Goal: Task Accomplishment & Management: Manage account settings

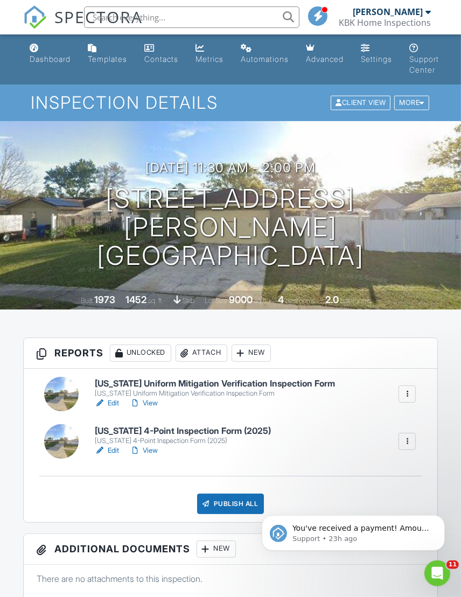
click at [113, 448] on link "Edit" at bounding box center [107, 450] width 24 height 11
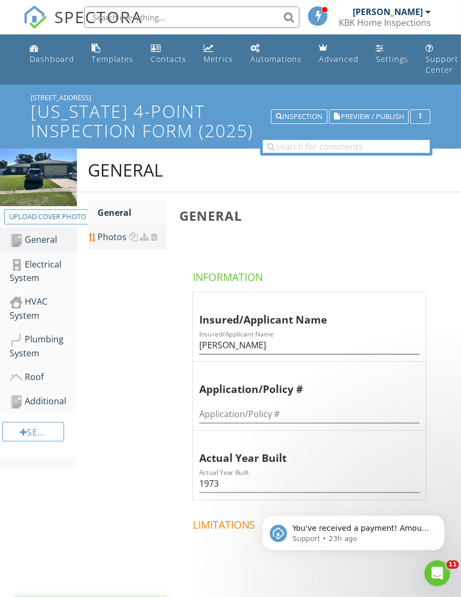
click at [110, 239] on div "Photos" at bounding box center [131, 236] width 69 height 13
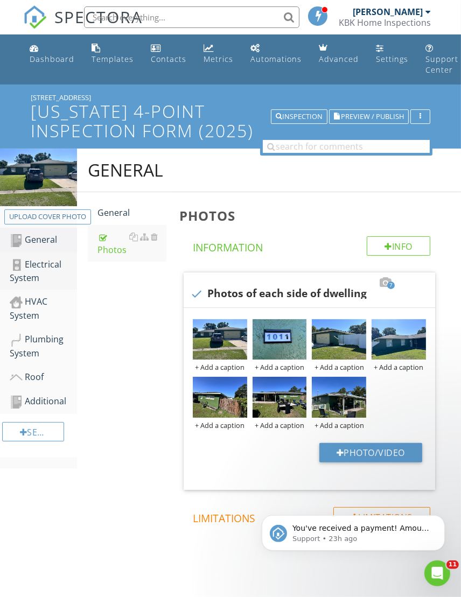
click at [39, 264] on div "Electrical System" at bounding box center [43, 271] width 67 height 27
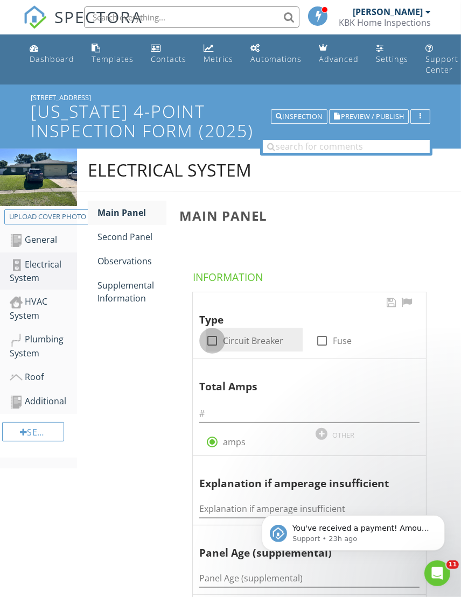
click at [211, 341] on div at bounding box center [212, 340] width 18 height 18
checkbox input "true"
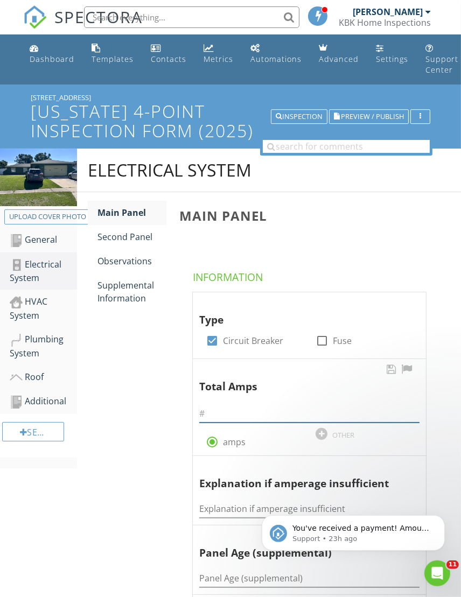
click at [218, 414] on input "text" at bounding box center [309, 414] width 220 height 18
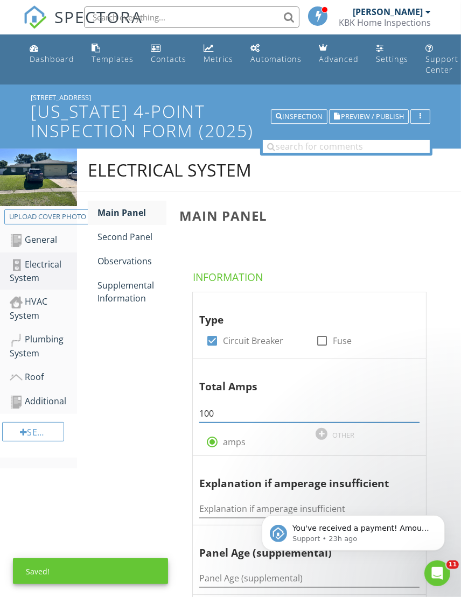
type input "100"
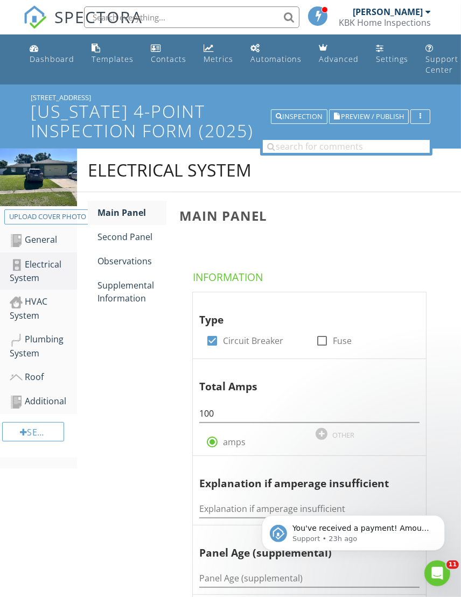
scroll to position [161, 0]
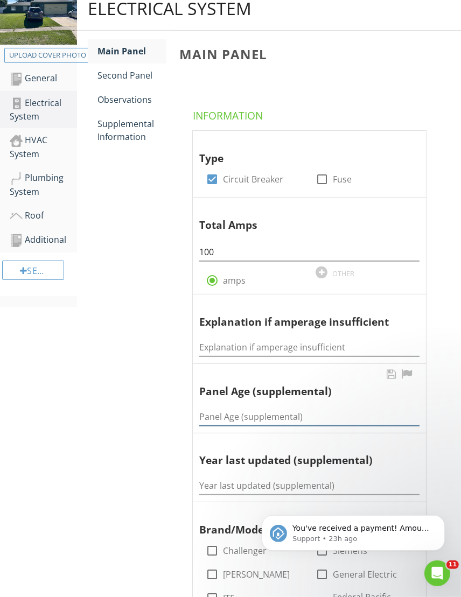
click at [210, 413] on input "Panel Age (supplemental)" at bounding box center [309, 417] width 220 height 18
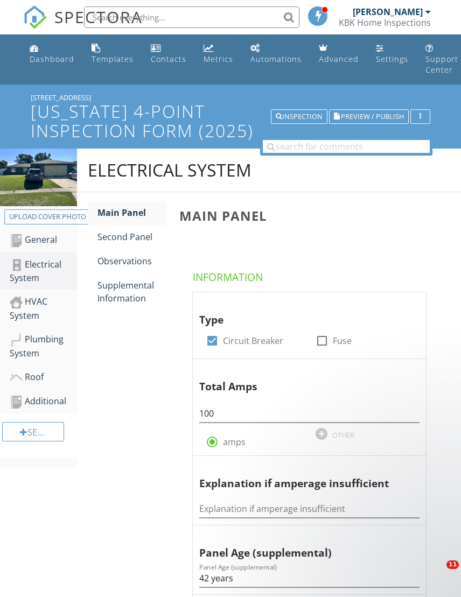
scroll to position [753, 0]
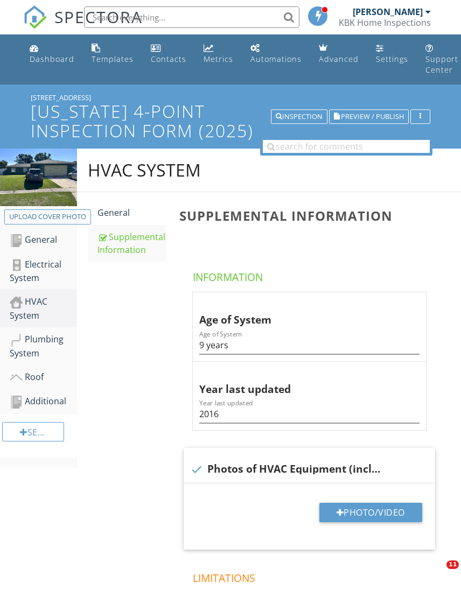
scroll to position [161, 0]
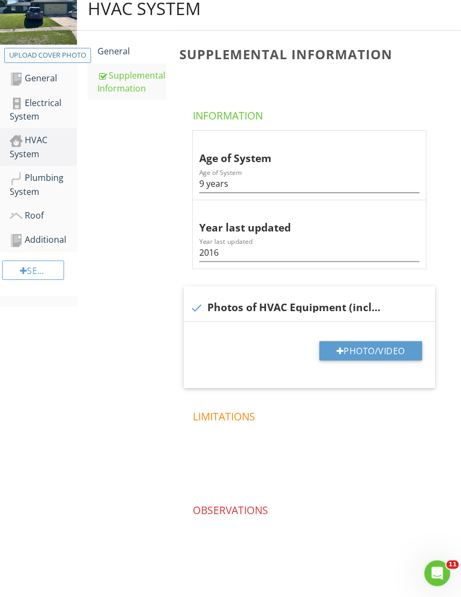
scroll to position [161, 0]
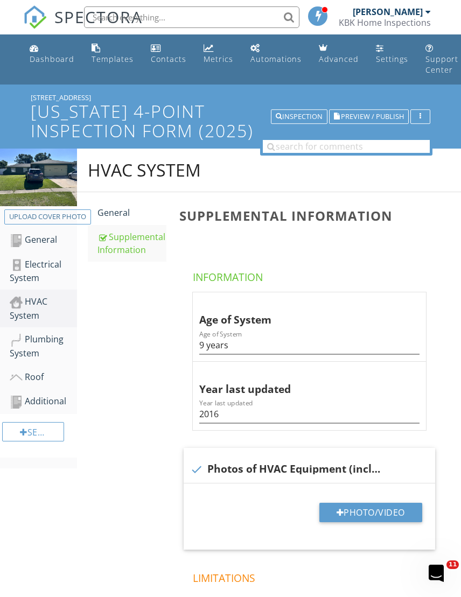
scroll to position [161, 0]
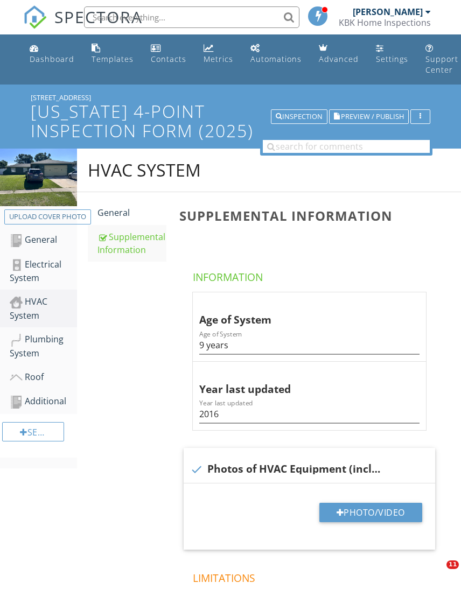
scroll to position [161, 0]
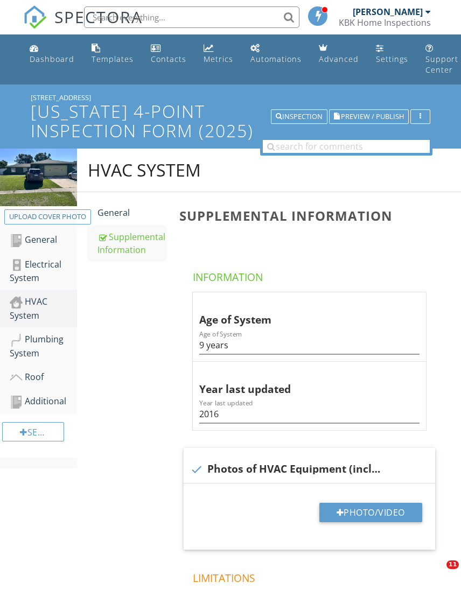
scroll to position [161, 0]
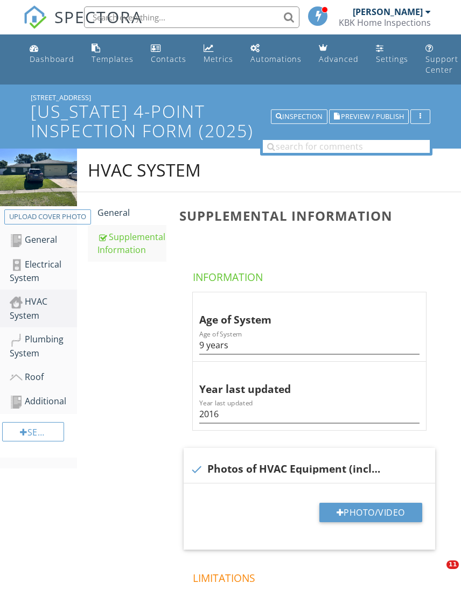
scroll to position [161, 0]
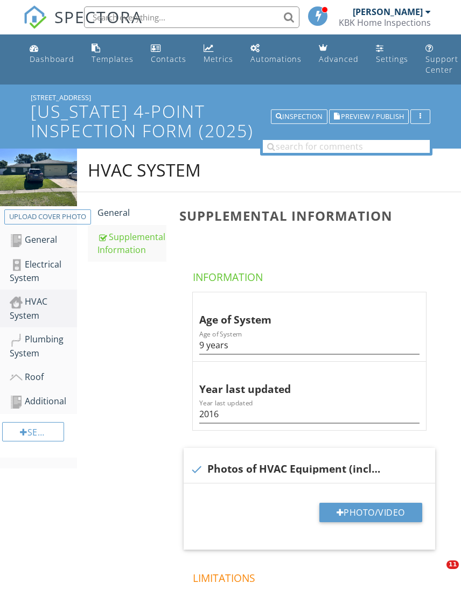
scroll to position [169, 0]
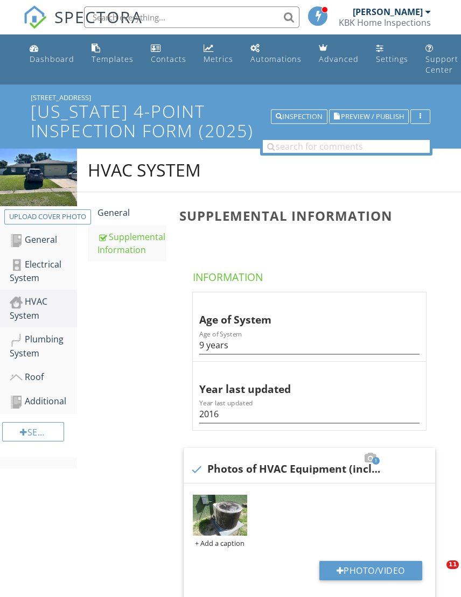
scroll to position [169, 0]
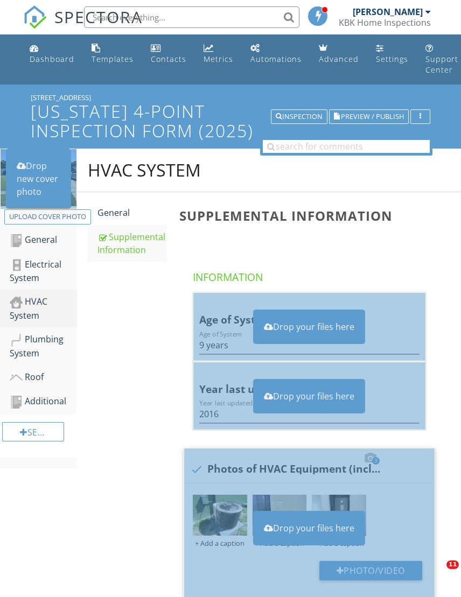
scroll to position [169, 0]
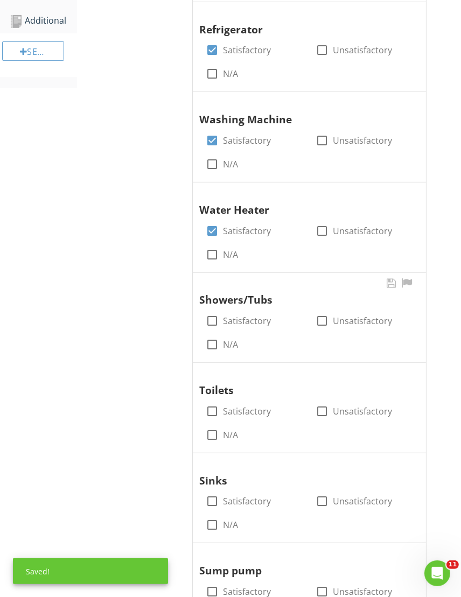
scroll to position [380, 0]
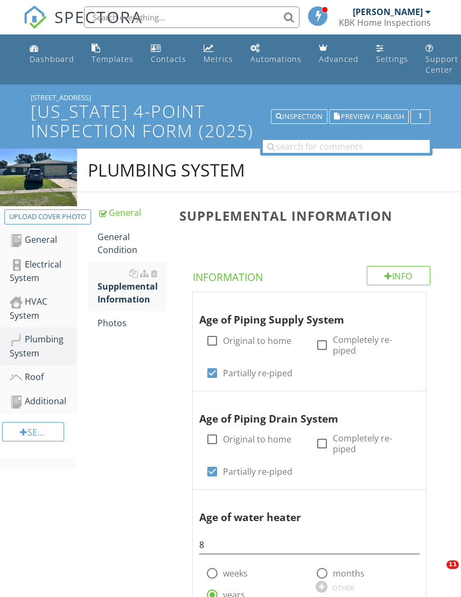
scroll to position [519, 0]
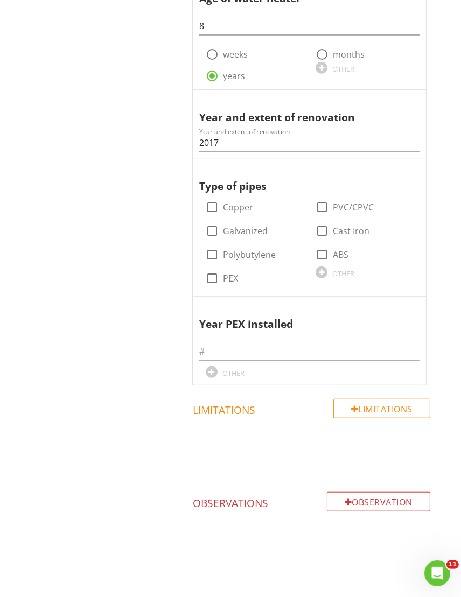
scroll to position [519, 0]
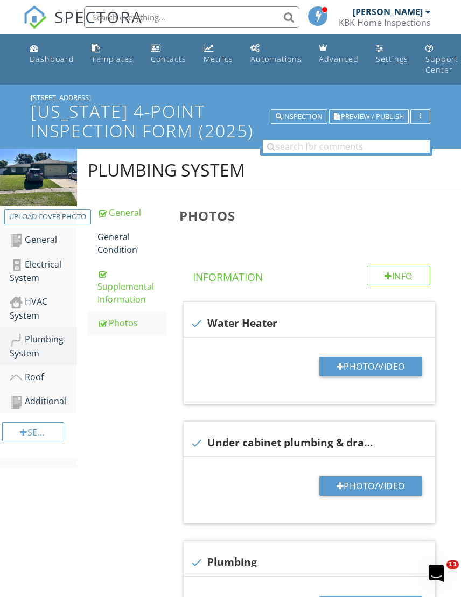
scroll to position [34, 0]
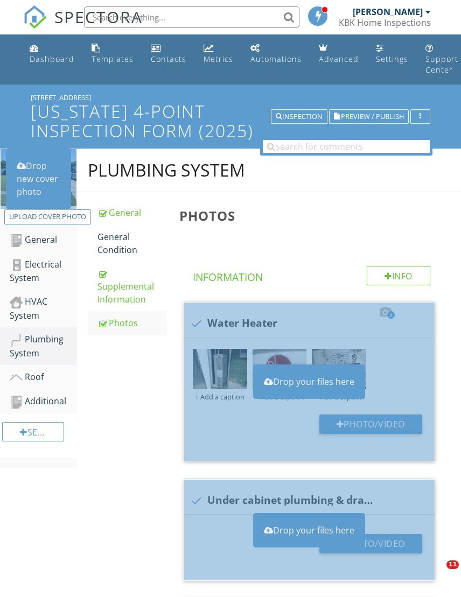
scroll to position [304, 0]
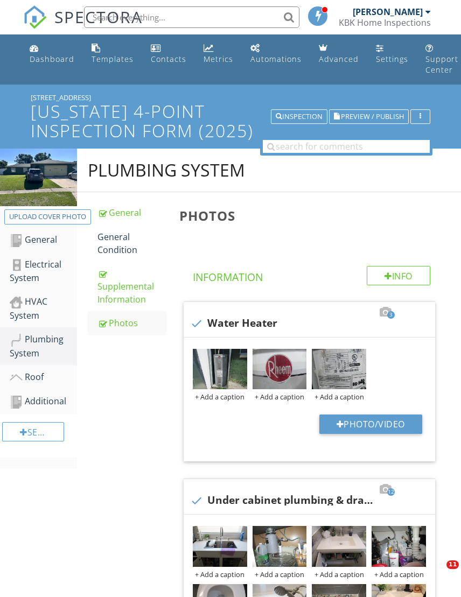
scroll to position [357, 0]
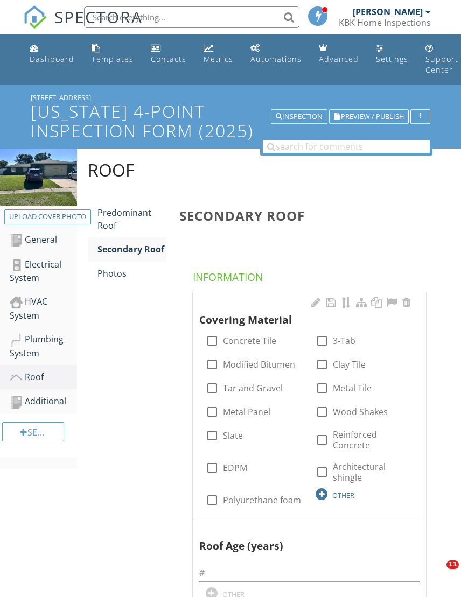
scroll to position [2, 0]
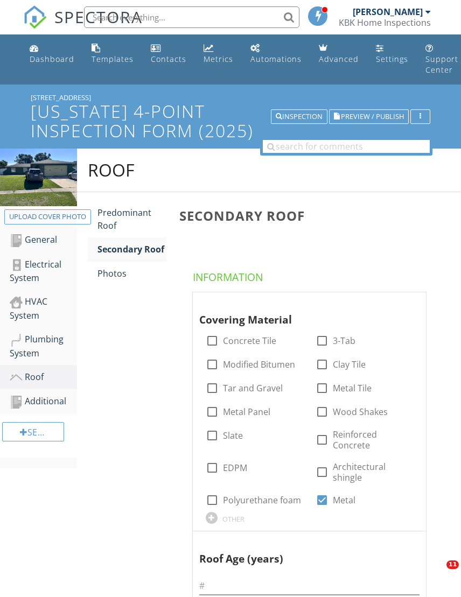
scroll to position [217, 0]
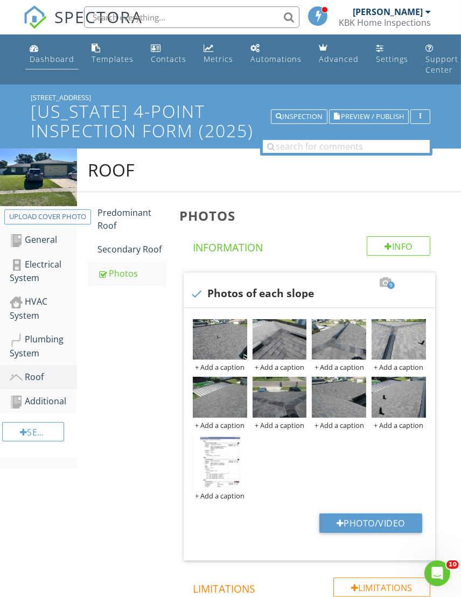
click at [38, 58] on div "Dashboard" at bounding box center [52, 59] width 45 height 10
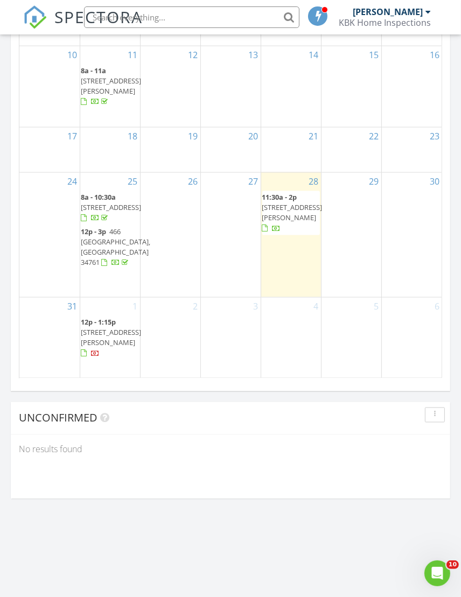
scroll to position [1337, 0]
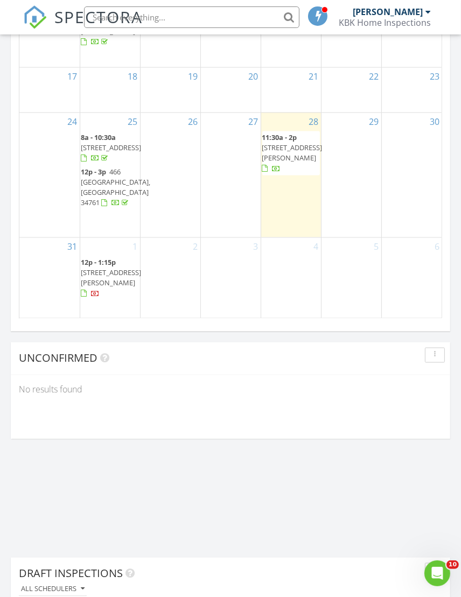
click at [94, 276] on span "602 Orista Dr, Davenport 33897" at bounding box center [111, 277] width 60 height 20
click at [278, 143] on span "1011 Cornwall Ct, Brandon 33510" at bounding box center [292, 153] width 60 height 20
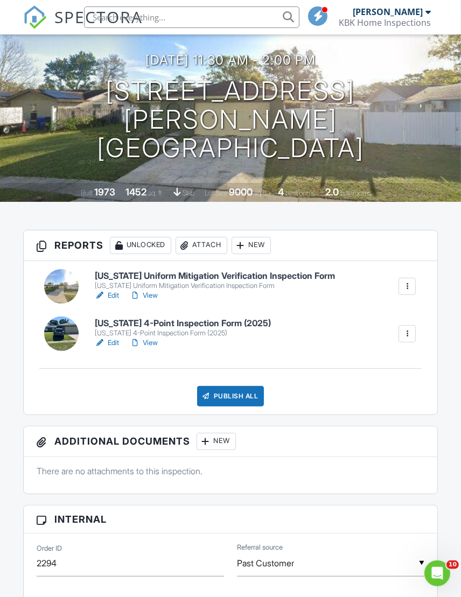
click at [115, 295] on link "Edit" at bounding box center [107, 295] width 24 height 11
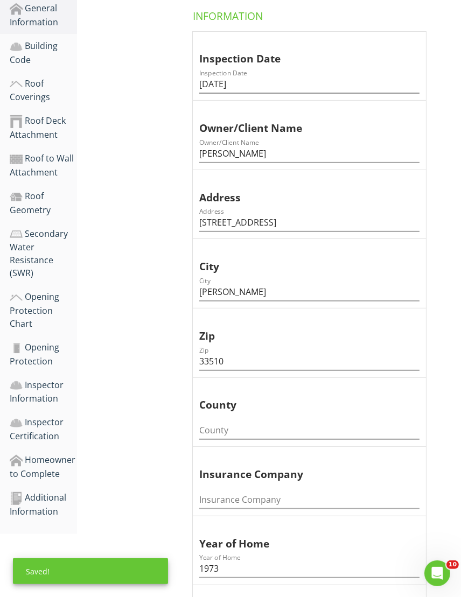
scroll to position [323, 0]
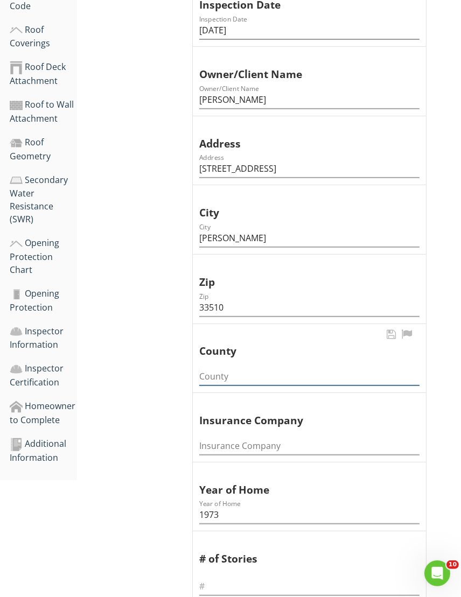
click at [210, 374] on input "County" at bounding box center [309, 377] width 220 height 18
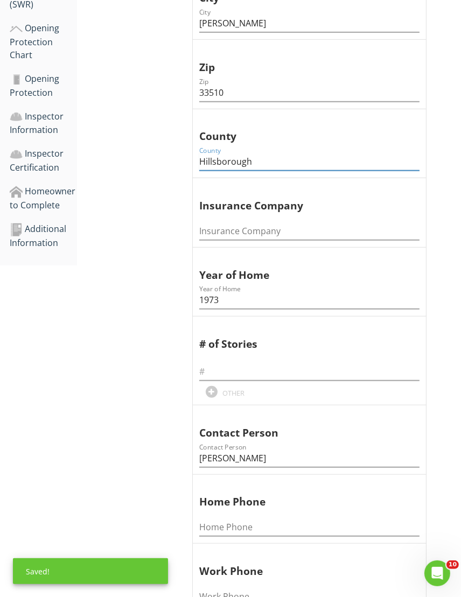
scroll to position [538, 0]
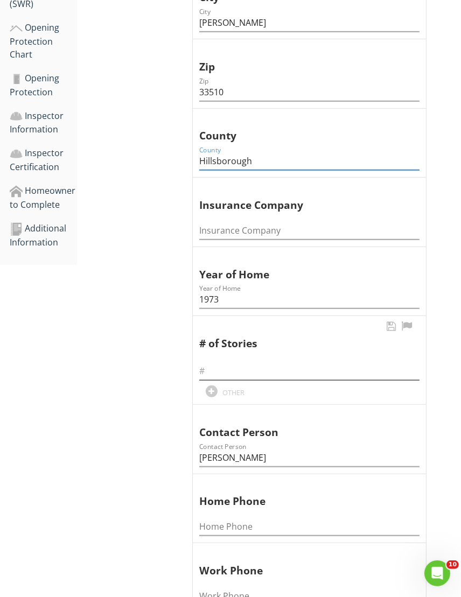
type input "Hillsborough"
click at [215, 369] on input "text" at bounding box center [309, 371] width 220 height 18
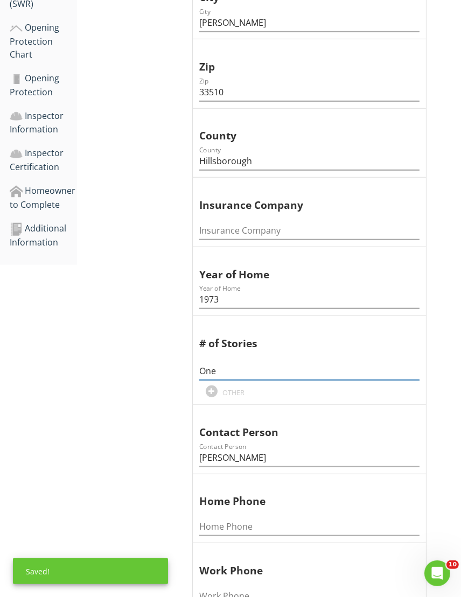
type input "One"
click at [158, 425] on div "General Information Information Information Information Inspection Date Inspect…" at bounding box center [269, 294] width 384 height 1292
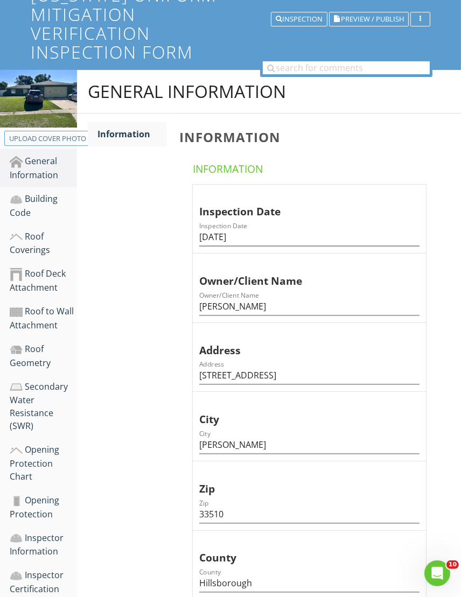
scroll to position [161, 0]
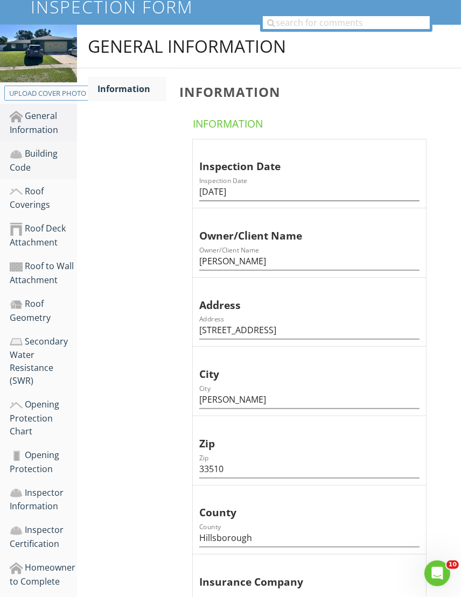
click at [32, 153] on div "Building Code" at bounding box center [43, 160] width 67 height 27
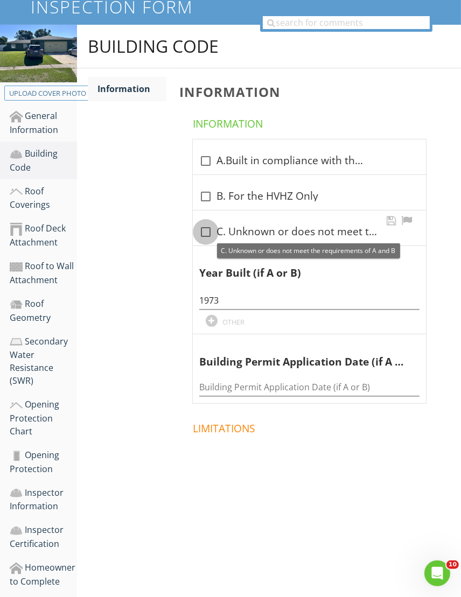
click at [207, 232] on div at bounding box center [205, 232] width 18 height 18
checkbox input "true"
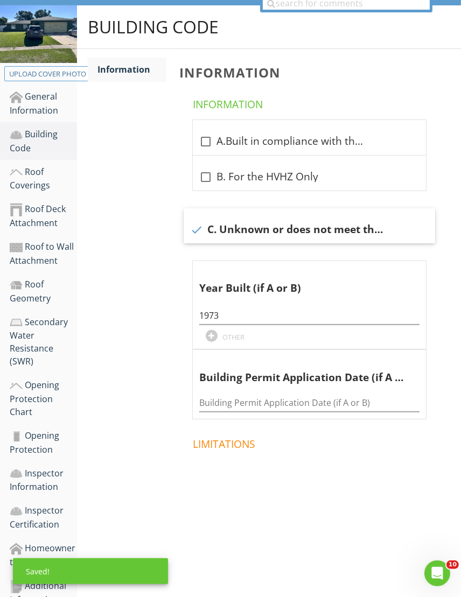
scroll to position [189, 0]
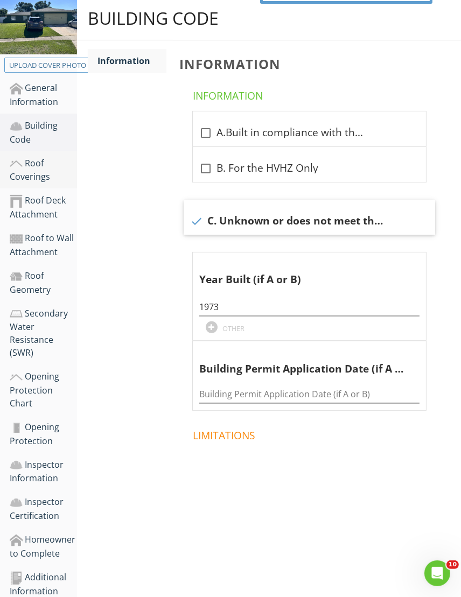
click at [36, 164] on div "Roof Coverings" at bounding box center [43, 170] width 67 height 27
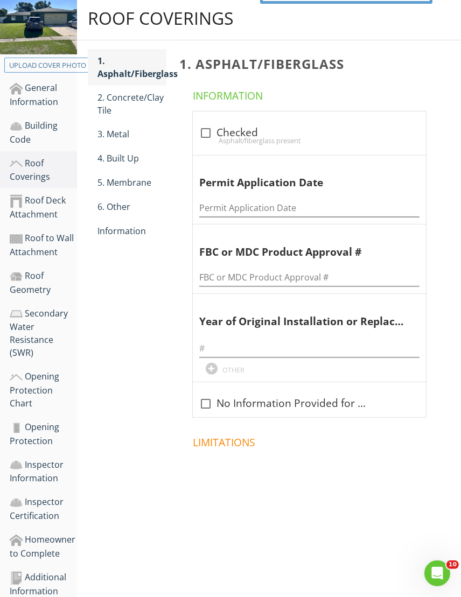
click at [121, 69] on div "1. Asphalt/Fiberglass" at bounding box center [131, 67] width 69 height 26
click at [205, 135] on div at bounding box center [205, 133] width 18 height 18
checkbox input "true"
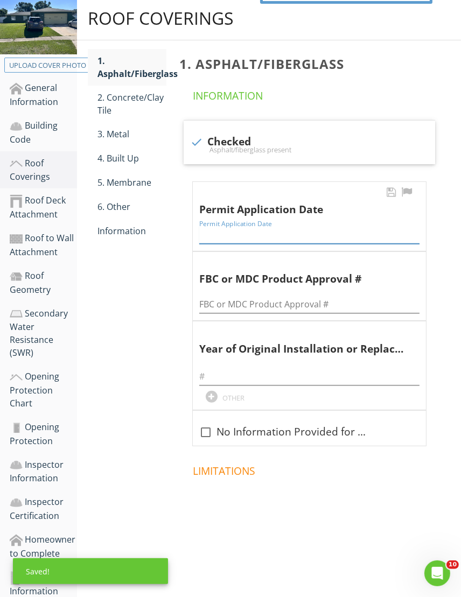
click at [209, 234] on input "Permit Application Date" at bounding box center [309, 235] width 220 height 18
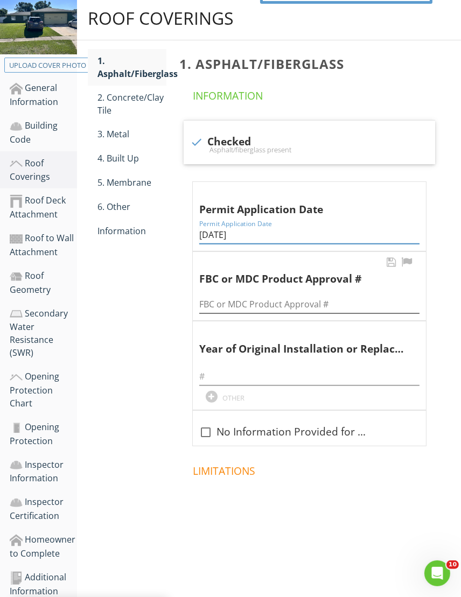
type input "05/27/2025"
click at [213, 305] on input "FBC or MDC Product Approval #" at bounding box center [309, 304] width 220 height 18
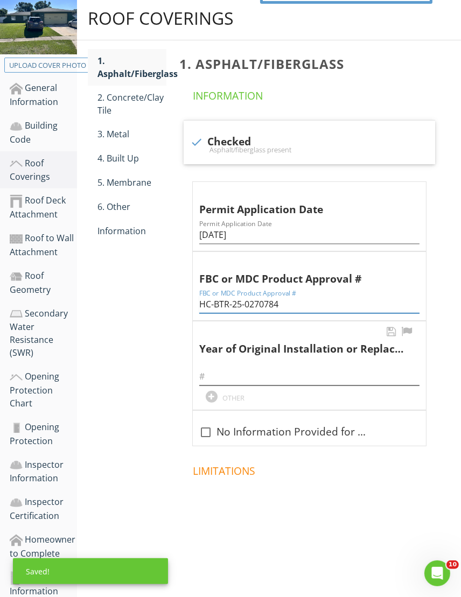
type input "HC-BTR-25-0270784"
click at [213, 375] on input "text" at bounding box center [309, 377] width 220 height 18
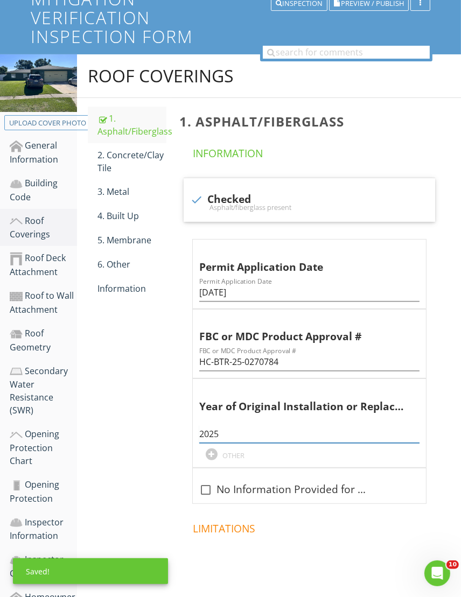
scroll to position [28, 0]
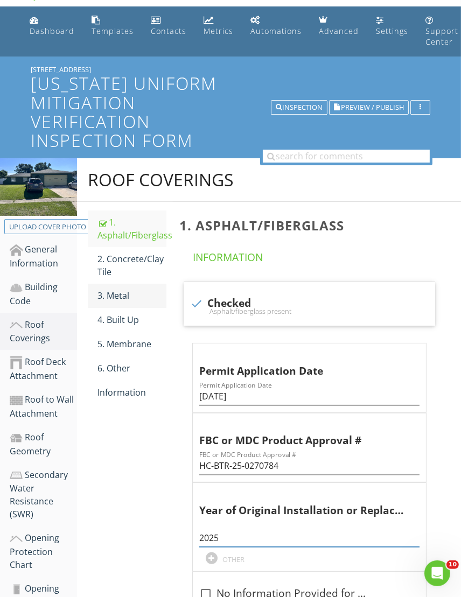
type input "2025"
click at [120, 294] on div "3. Metal" at bounding box center [131, 295] width 69 height 13
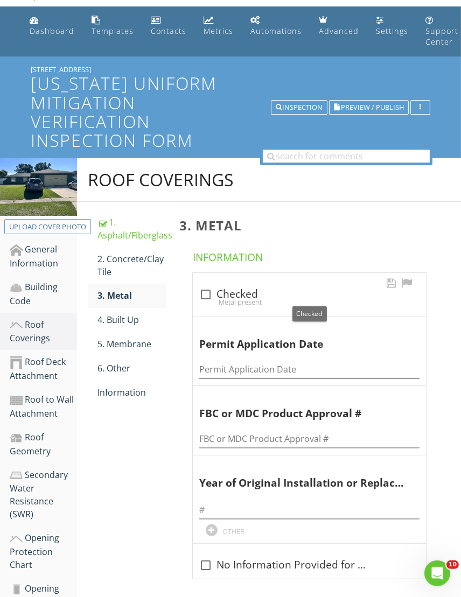
click at [206, 293] on div at bounding box center [205, 294] width 18 height 18
checkbox input "true"
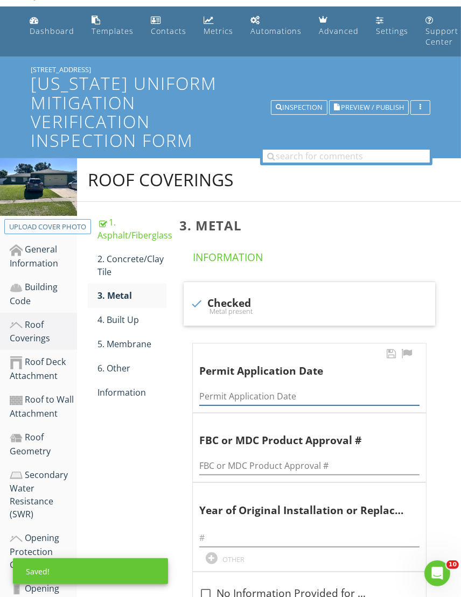
click at [217, 396] on input "Permit Application Date" at bounding box center [309, 396] width 220 height 18
type input "10/27/2004"
click at [227, 463] on input "FBC or MDC Product Approval #" at bounding box center [309, 466] width 220 height 18
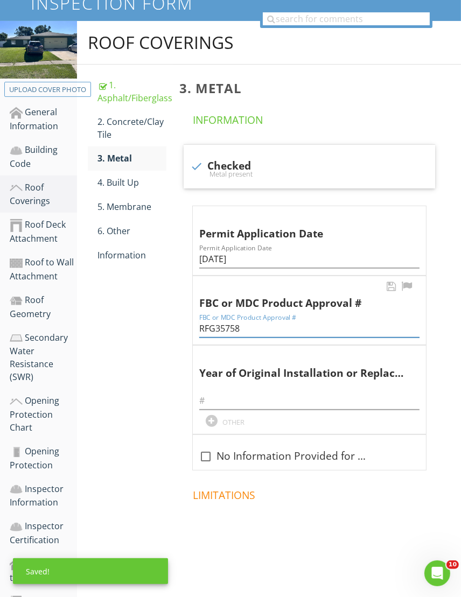
scroll to position [189, 0]
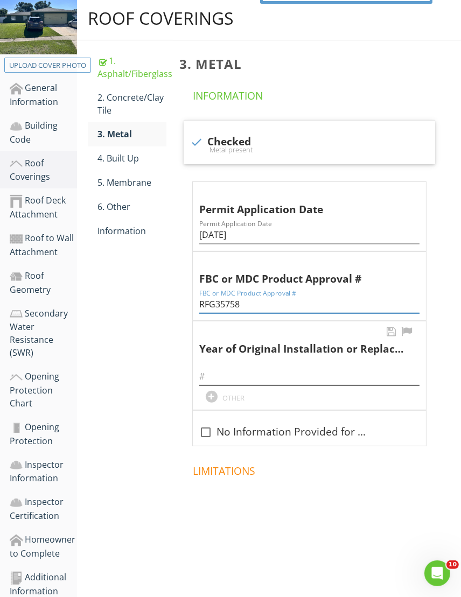
type input "RFG35758"
click at [216, 377] on input "text" at bounding box center [309, 377] width 220 height 18
type input "2004"
click at [116, 233] on div "Information" at bounding box center [131, 230] width 69 height 13
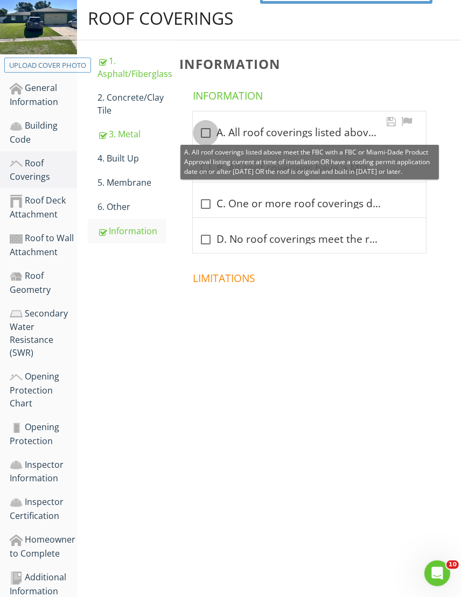
click at [209, 129] on div at bounding box center [205, 133] width 18 height 18
checkbox input "true"
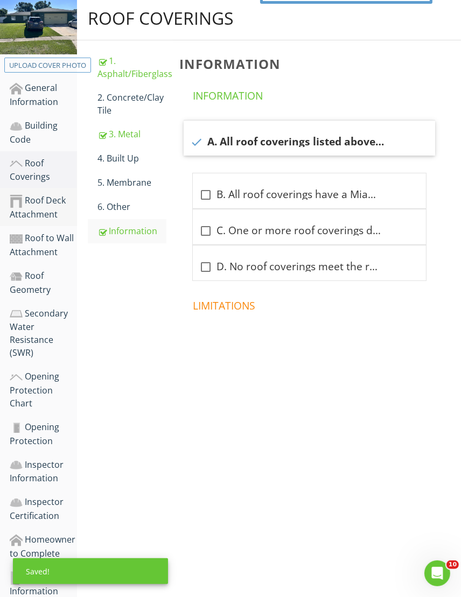
click at [37, 205] on div "Roof Deck Attachment" at bounding box center [43, 207] width 67 height 27
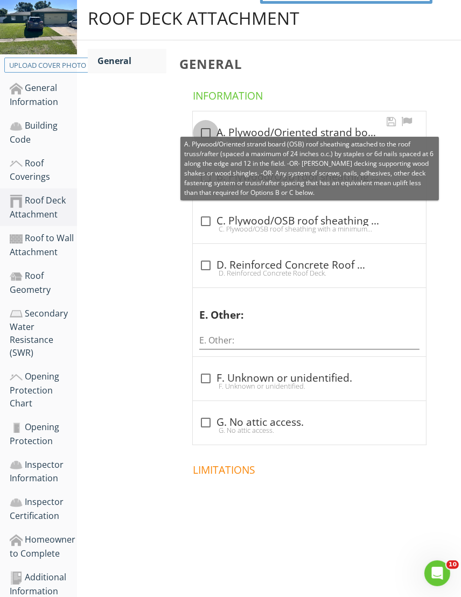
click at [205, 133] on div at bounding box center [205, 133] width 18 height 18
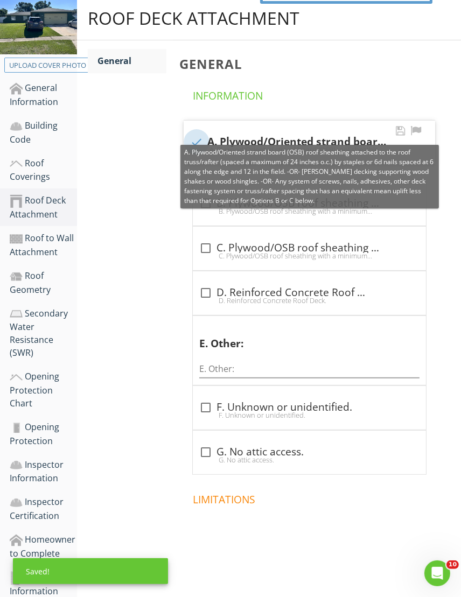
click at [196, 140] on div at bounding box center [196, 142] width 18 height 18
checkbox input "false"
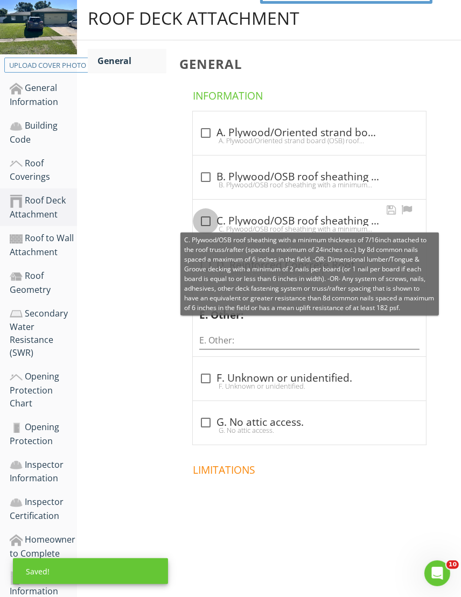
click at [207, 218] on div at bounding box center [205, 221] width 18 height 18
checkbox input "true"
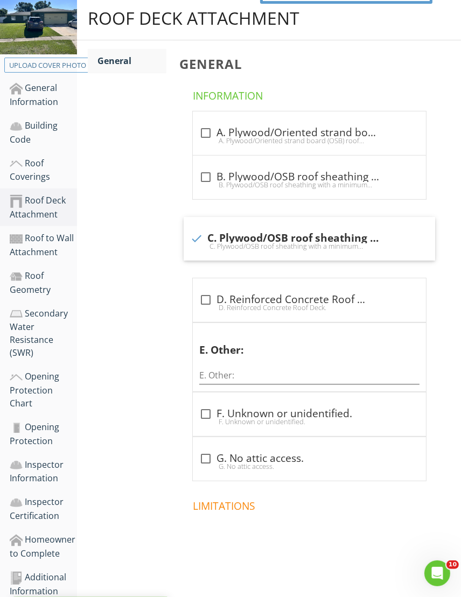
scroll to position [193, 0]
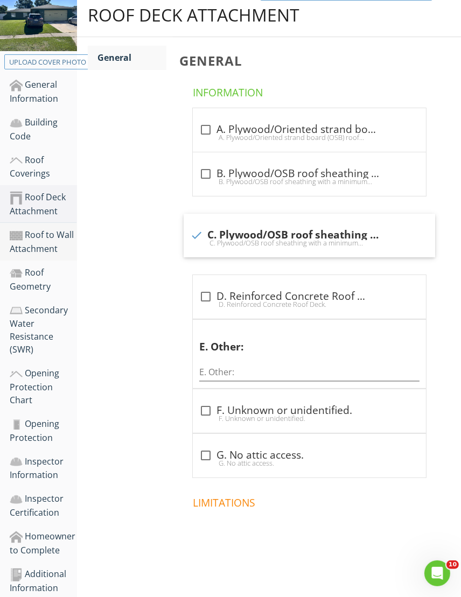
click at [31, 246] on div "Roof to Wall Attachment" at bounding box center [43, 241] width 67 height 27
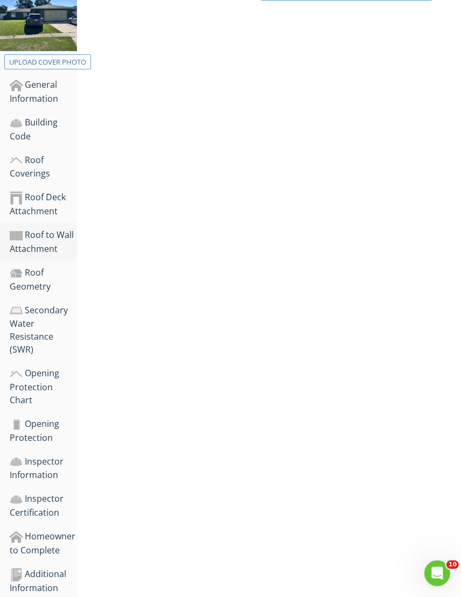
scroll to position [189, 0]
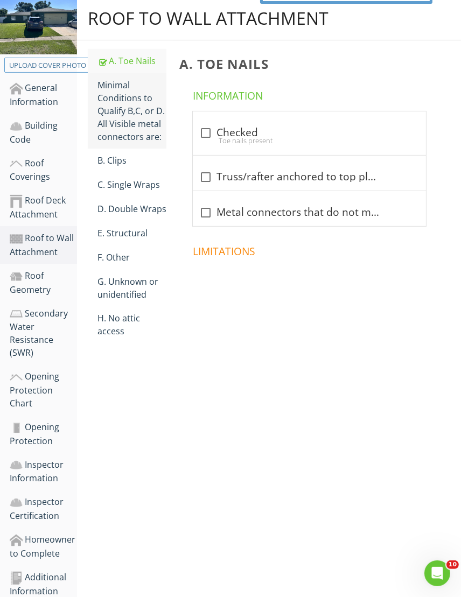
click at [126, 117] on div "Minimal Conditions to Qualify B,C, or D. All Visible metal connectors are:" at bounding box center [131, 111] width 69 height 65
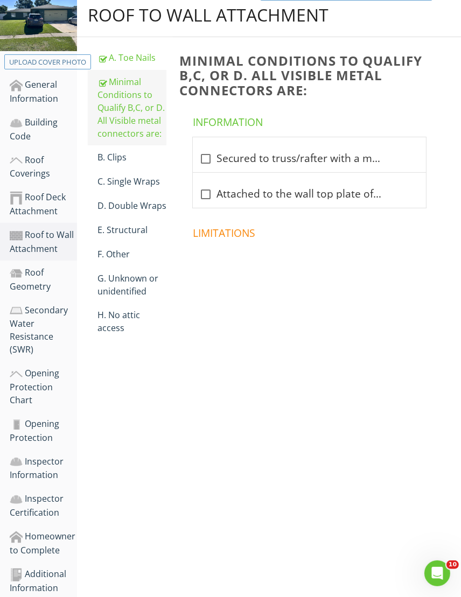
scroll to position [189, 0]
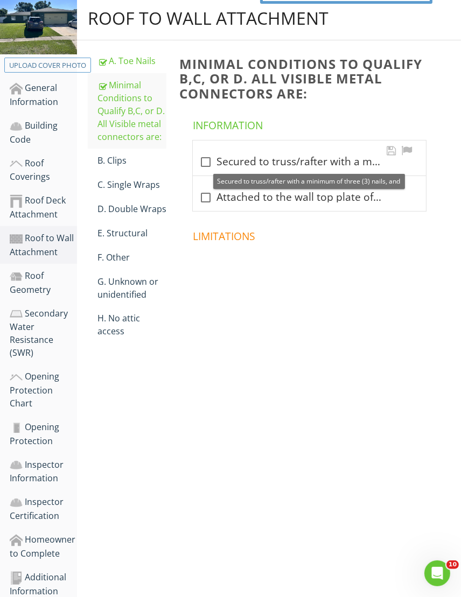
click at [204, 161] on div at bounding box center [205, 162] width 18 height 18
checkbox input "true"
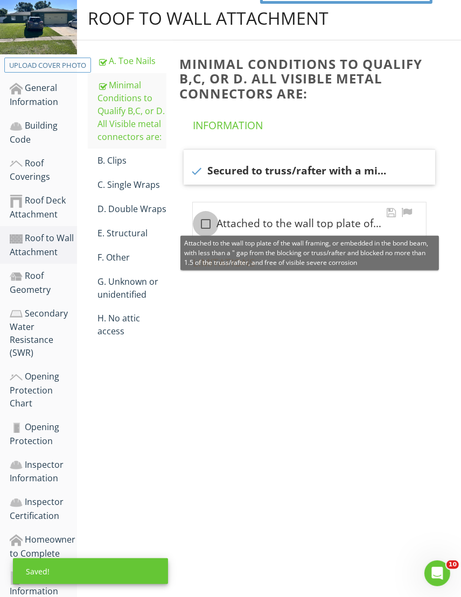
click at [207, 222] on div at bounding box center [205, 224] width 18 height 18
checkbox input "true"
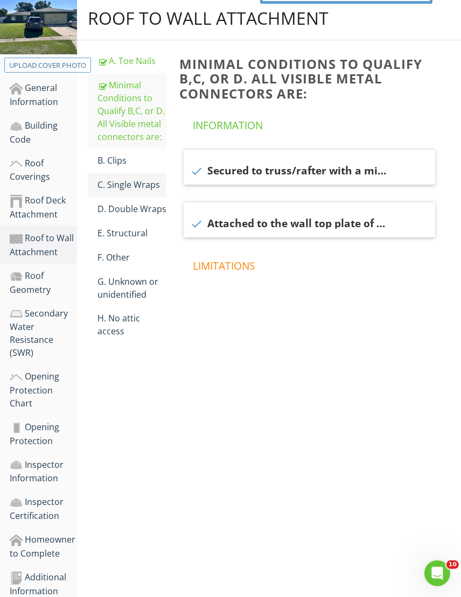
click at [125, 184] on div "C. Single Wraps" at bounding box center [131, 184] width 69 height 13
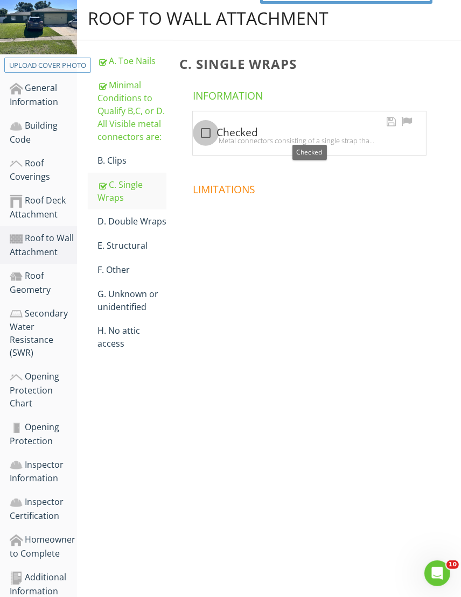
click at [205, 133] on div at bounding box center [205, 133] width 18 height 18
checkbox input "true"
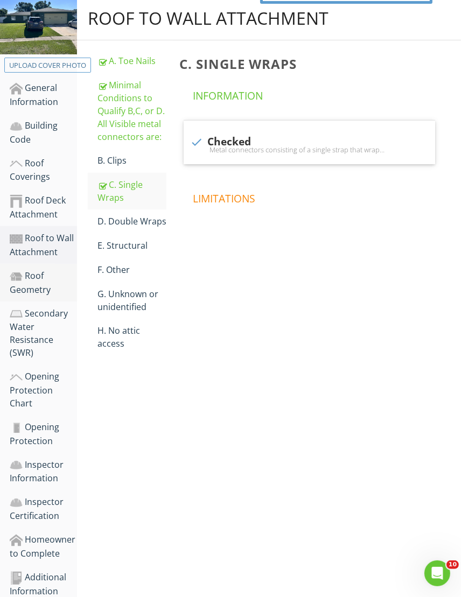
click at [38, 286] on div "Roof Geometry" at bounding box center [43, 282] width 67 height 27
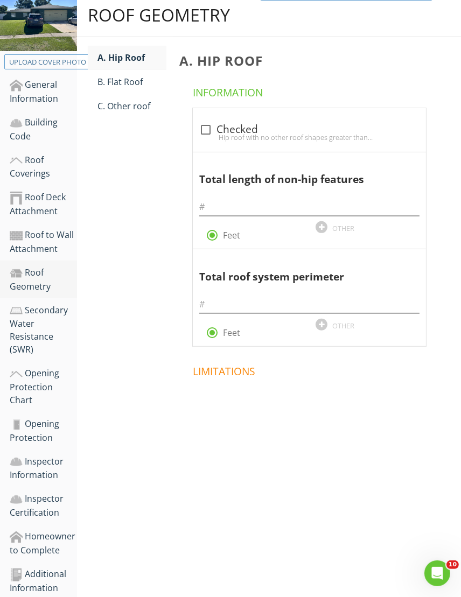
scroll to position [189, 0]
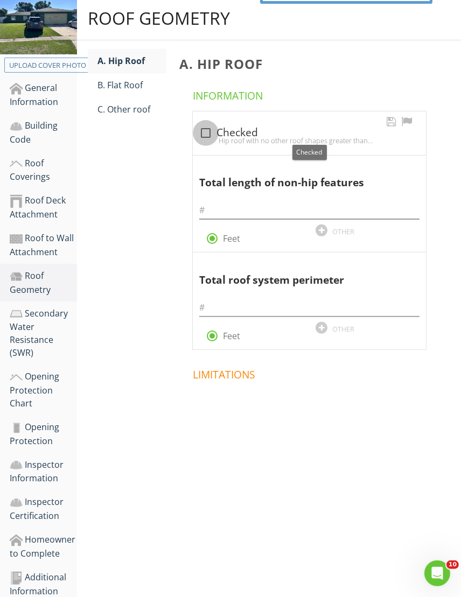
click at [206, 133] on div at bounding box center [205, 133] width 18 height 18
checkbox input "true"
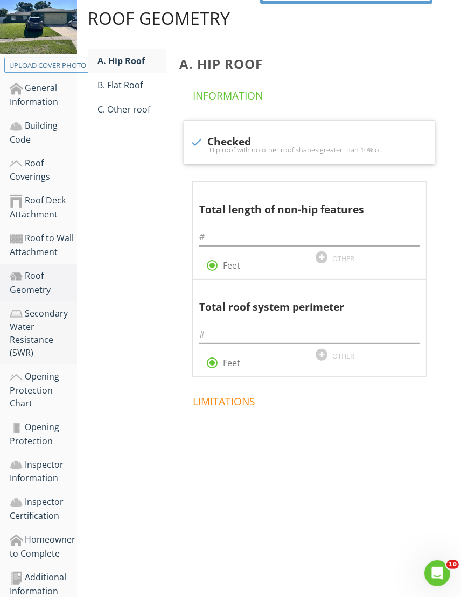
click at [39, 311] on div "Secondary Water Resistance (SWR)" at bounding box center [43, 333] width 67 height 53
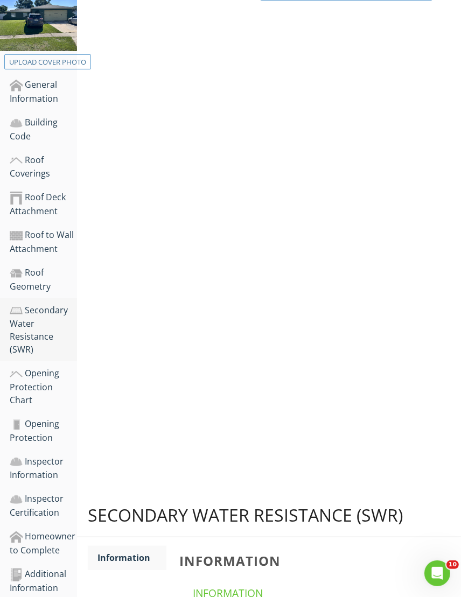
scroll to position [189, 0]
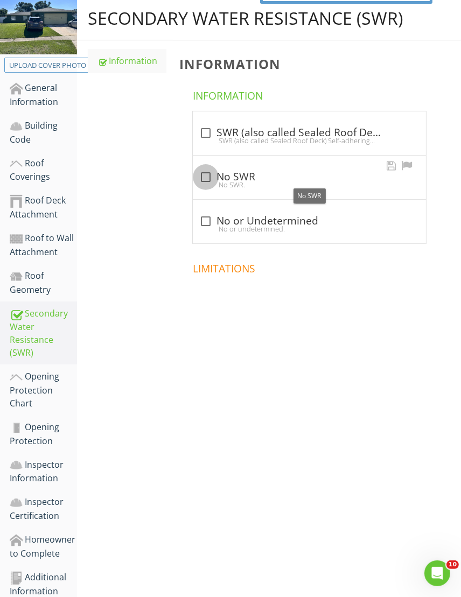
click at [206, 177] on div at bounding box center [205, 177] width 18 height 18
checkbox input "true"
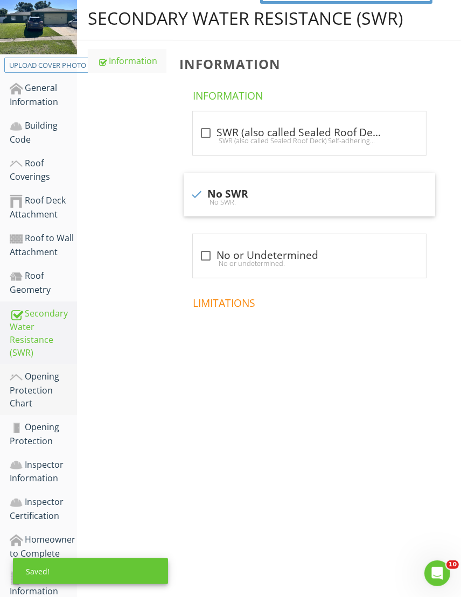
click at [41, 380] on div "Opening Protection Chart" at bounding box center [43, 390] width 67 height 40
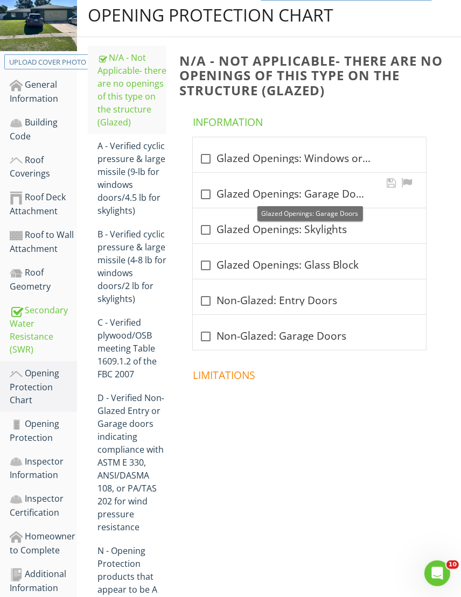
click at [205, 194] on div at bounding box center [205, 194] width 18 height 18
checkbox input "true"
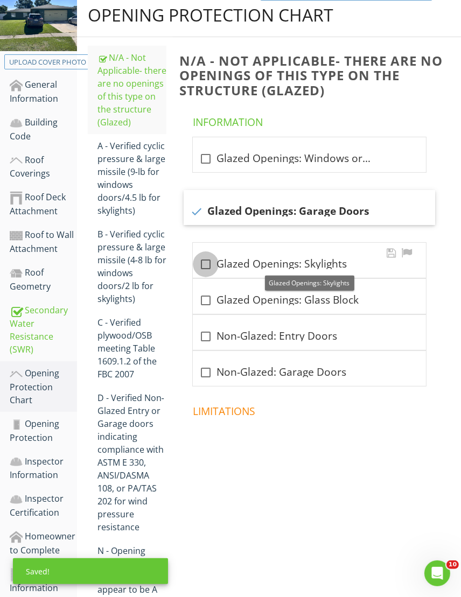
click at [207, 264] on div at bounding box center [205, 264] width 18 height 18
checkbox input "true"
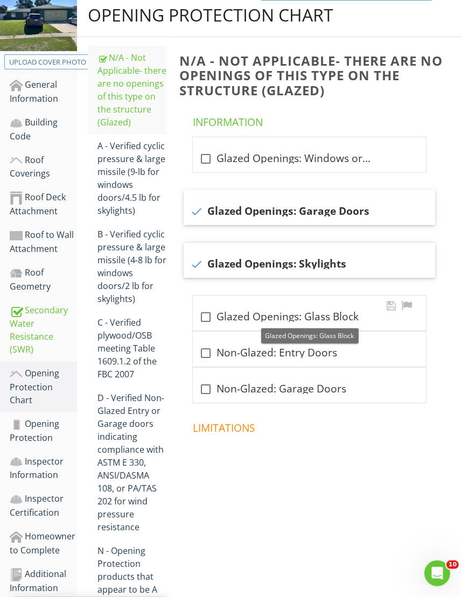
click at [207, 318] on div at bounding box center [205, 317] width 18 height 18
checkbox input "true"
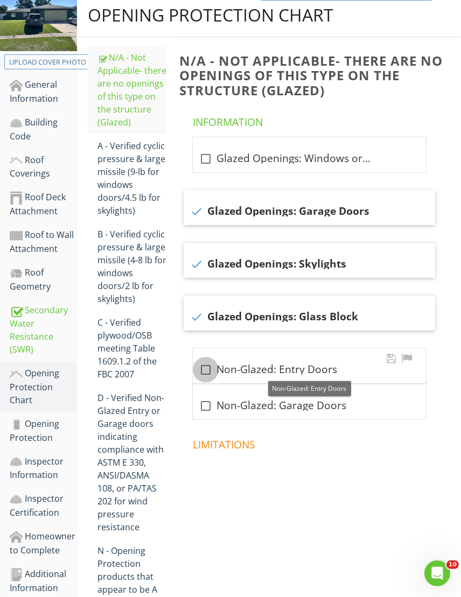
click at [205, 369] on div at bounding box center [205, 370] width 18 height 18
checkbox input "true"
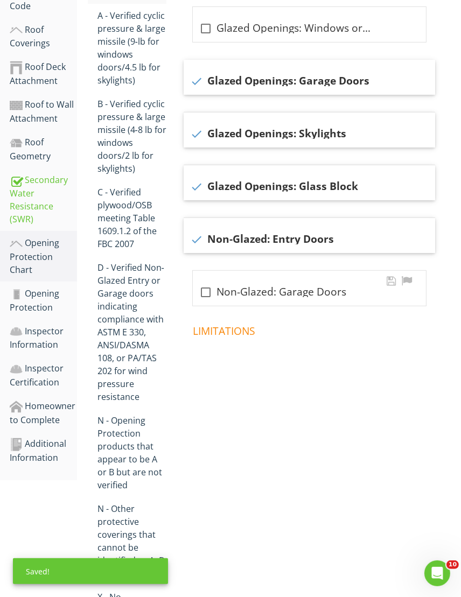
scroll to position [387, 0]
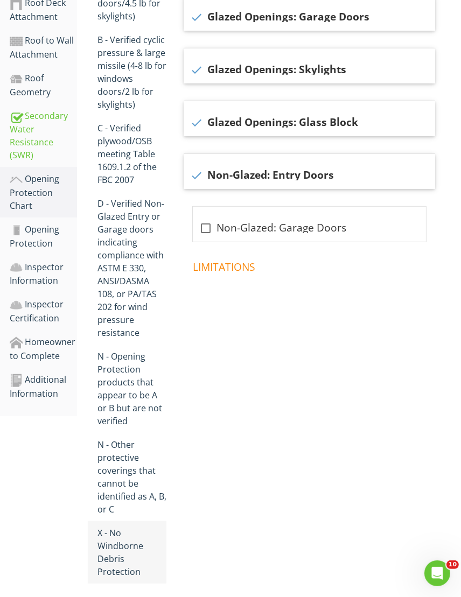
click at [112, 536] on div "X - No Windborne Debris Protection" at bounding box center [131, 552] width 69 height 52
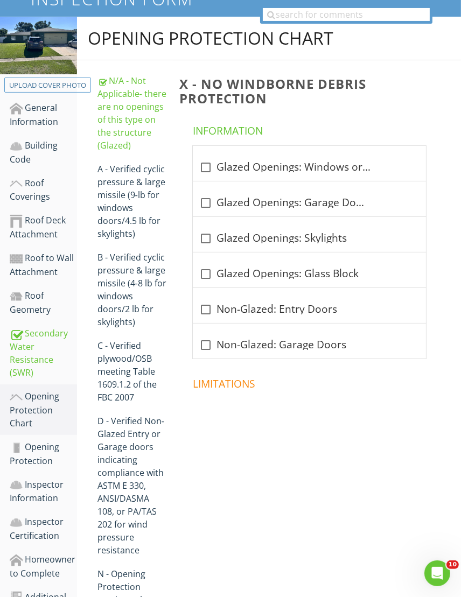
scroll to position [64, 0]
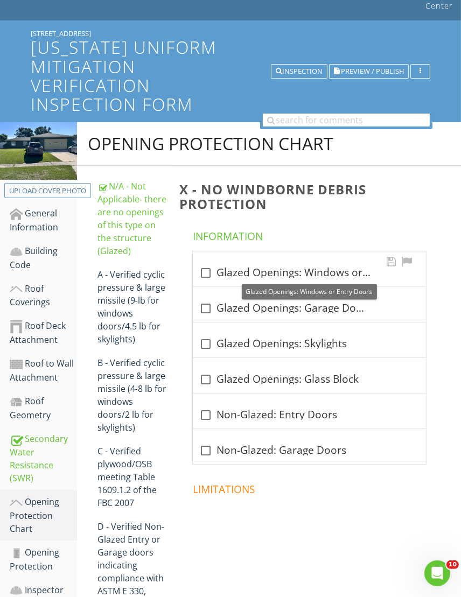
click at [204, 271] on div at bounding box center [205, 273] width 18 height 18
checkbox input "true"
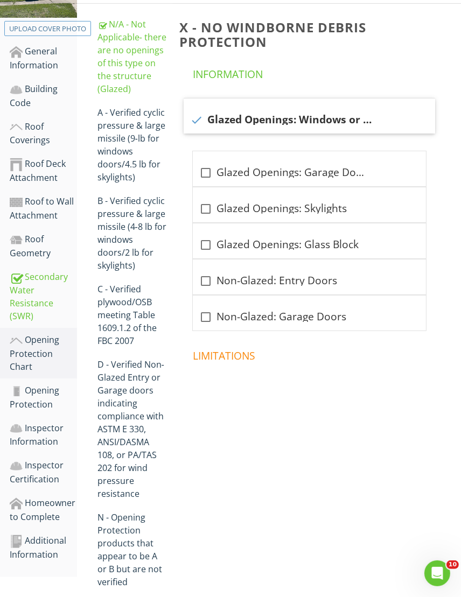
scroll to position [225, 0]
click at [40, 384] on div "Opening Protection" at bounding box center [43, 397] width 67 height 27
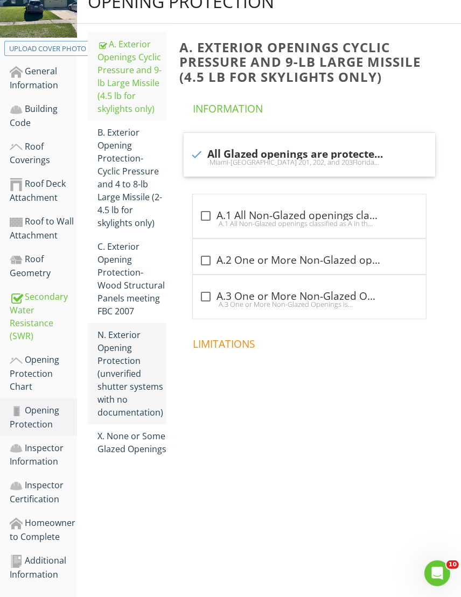
scroll to position [189, 0]
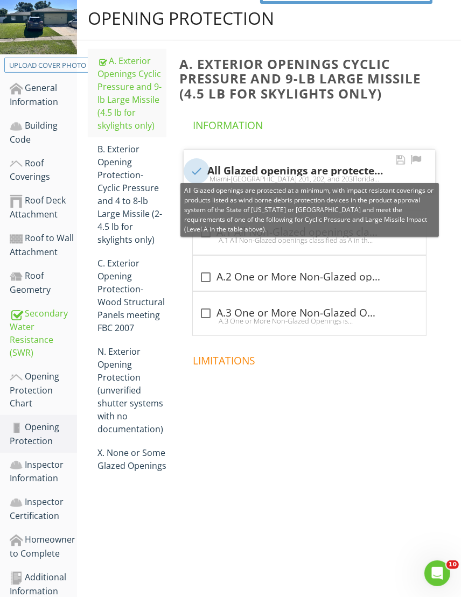
click at [197, 170] on div at bounding box center [196, 171] width 18 height 18
checkbox input "false"
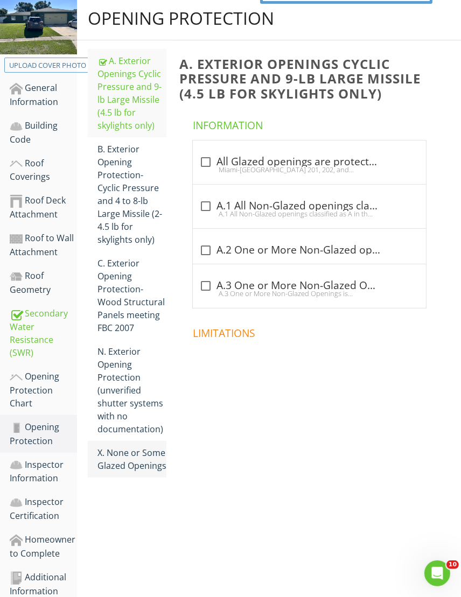
click at [138, 456] on div "X. None or Some Glazed Openings" at bounding box center [131, 459] width 69 height 26
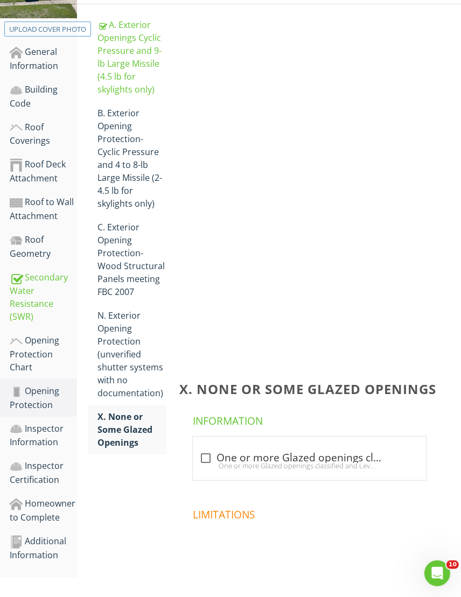
scroll to position [189, 0]
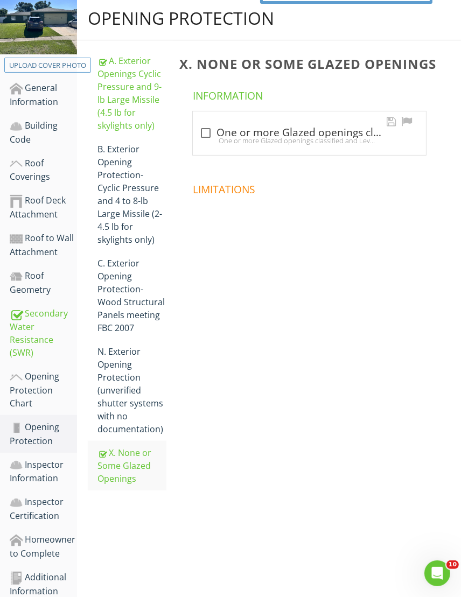
click at [207, 137] on div "One or more Glazed openings classified and Level X in the table above." at bounding box center [309, 140] width 220 height 9
checkbox input "true"
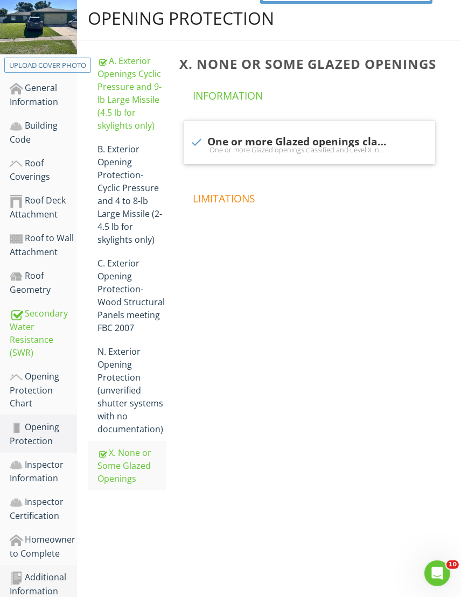
click at [34, 570] on div "Additional Information" at bounding box center [43, 583] width 67 height 27
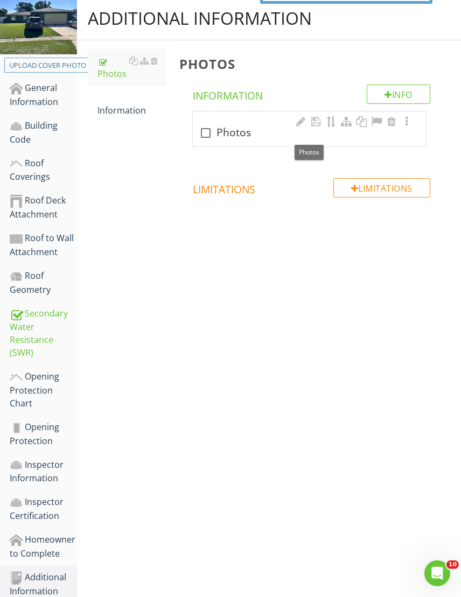
click at [206, 131] on div at bounding box center [205, 133] width 18 height 18
checkbox input "true"
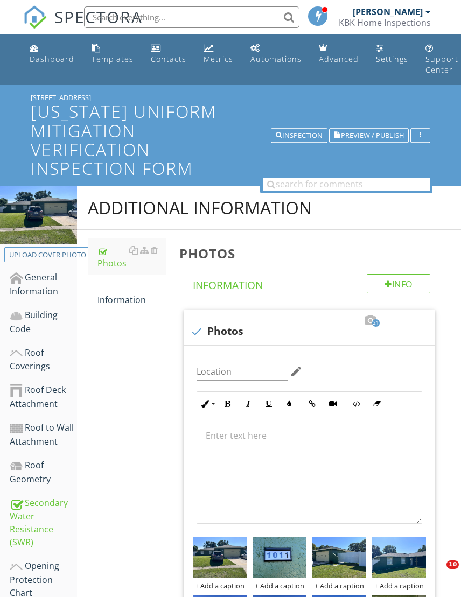
scroll to position [189, 0]
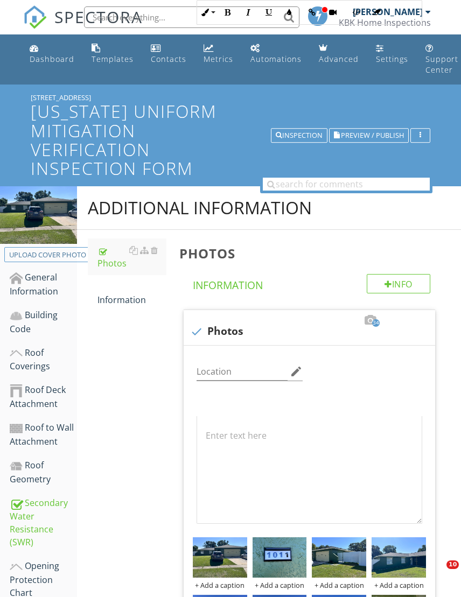
scroll to position [467, 0]
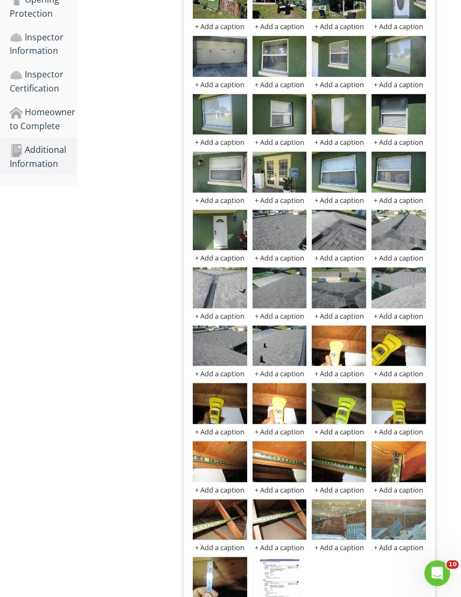
scroll to position [646, 0]
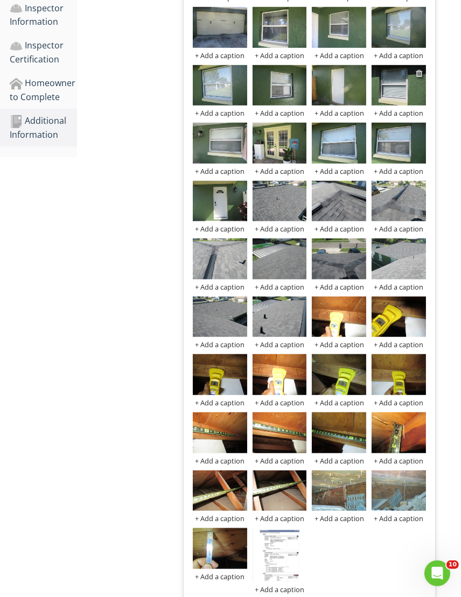
click at [417, 71] on div at bounding box center [418, 73] width 7 height 9
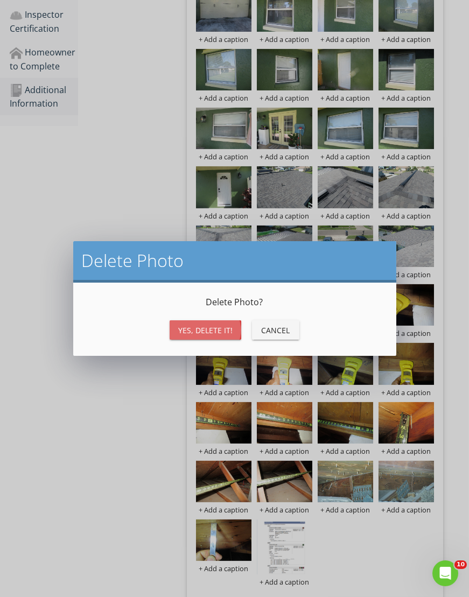
click at [195, 326] on div "Yes, Delete it!" at bounding box center [205, 329] width 54 height 11
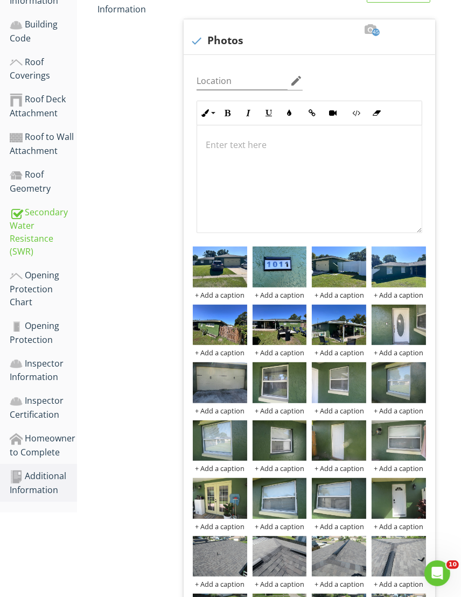
scroll to position [0, 0]
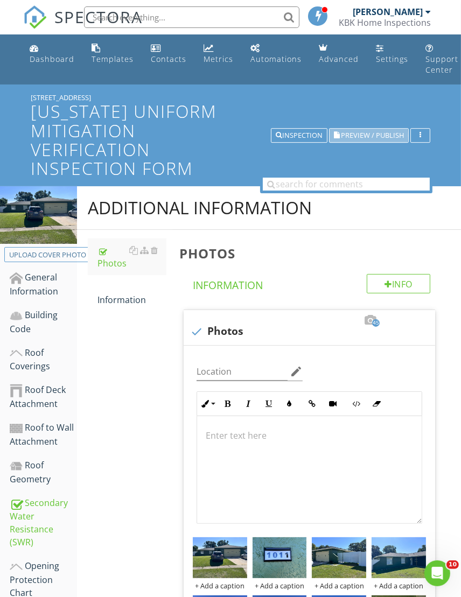
click at [359, 137] on span "Preview / Publish" at bounding box center [372, 135] width 63 height 7
click at [55, 58] on div "Dashboard" at bounding box center [52, 59] width 45 height 10
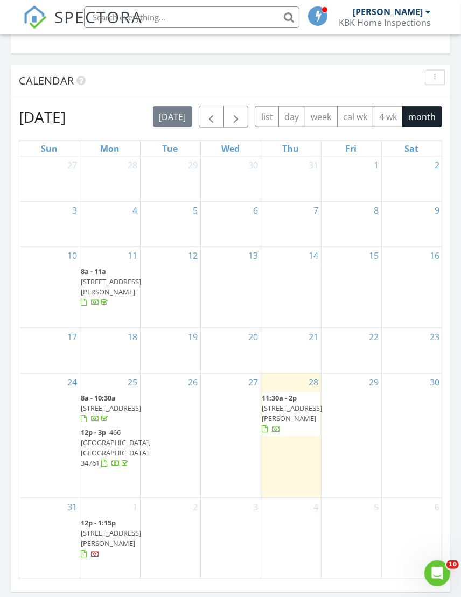
scroll to position [1130, 0]
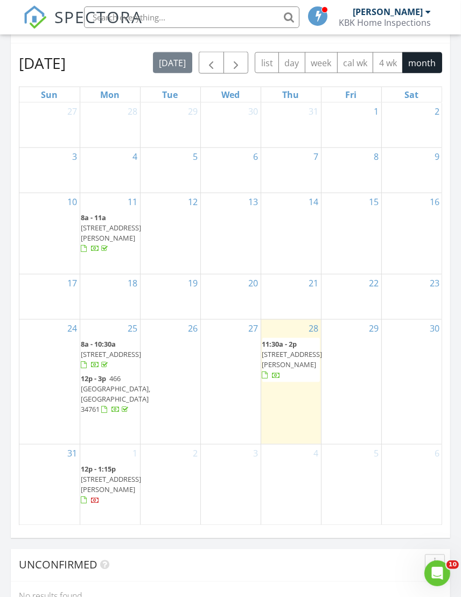
click at [276, 350] on span "[STREET_ADDRESS][PERSON_NAME]" at bounding box center [292, 359] width 60 height 20
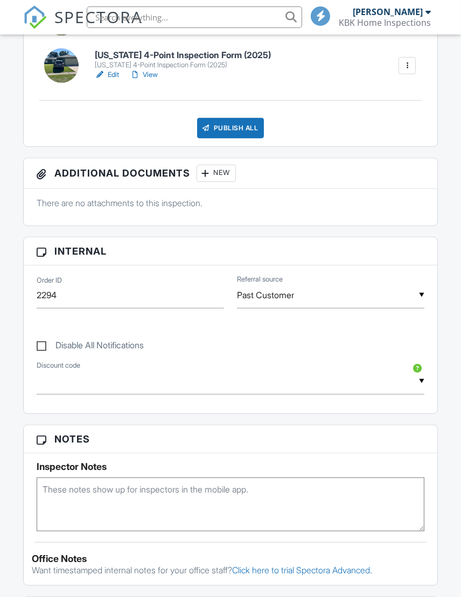
scroll to position [161, 0]
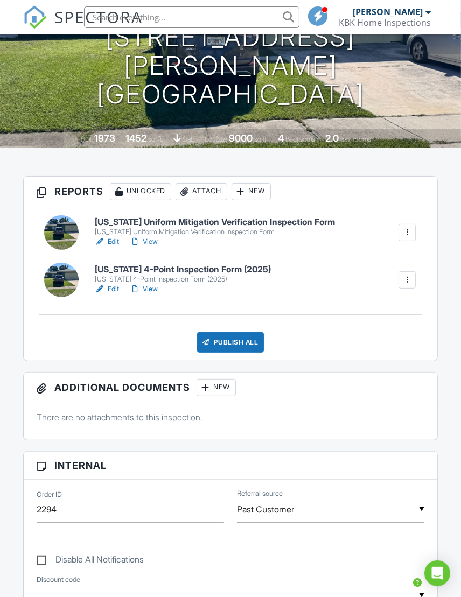
click at [111, 288] on link "Edit" at bounding box center [107, 289] width 24 height 11
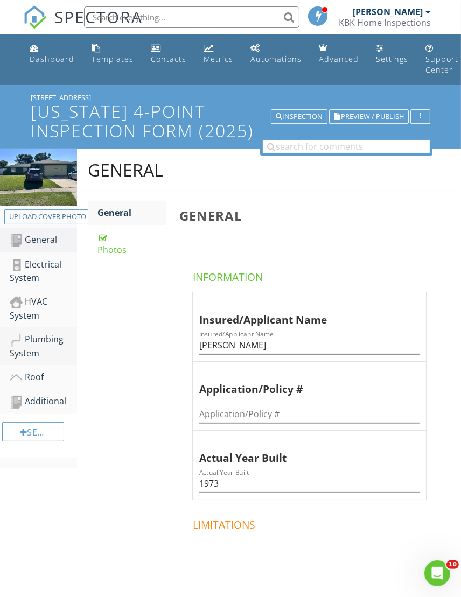
click at [40, 343] on div "Plumbing System" at bounding box center [43, 346] width 67 height 27
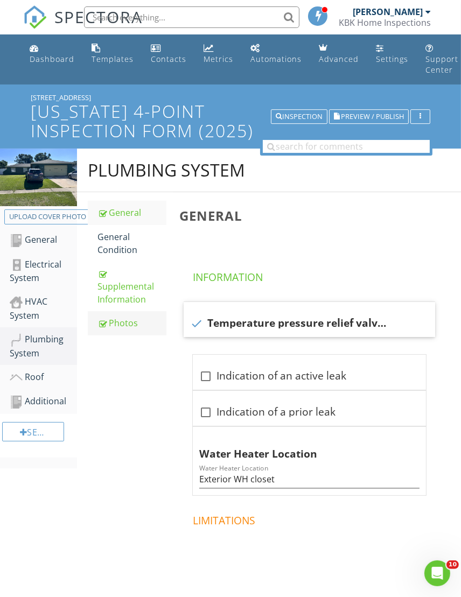
click at [128, 324] on div "Photos" at bounding box center [131, 322] width 69 height 13
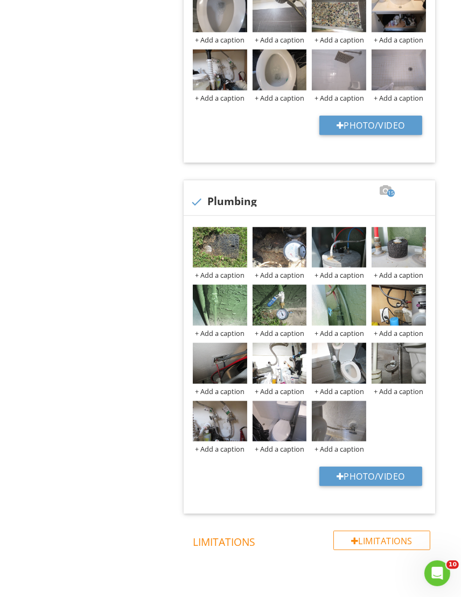
scroll to position [646, 0]
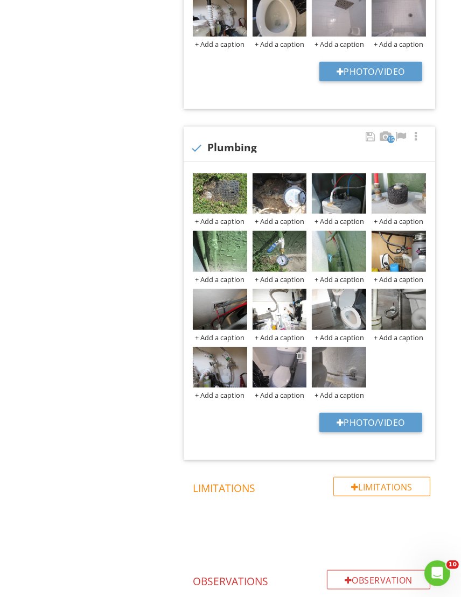
click at [299, 357] on div at bounding box center [299, 355] width 7 height 9
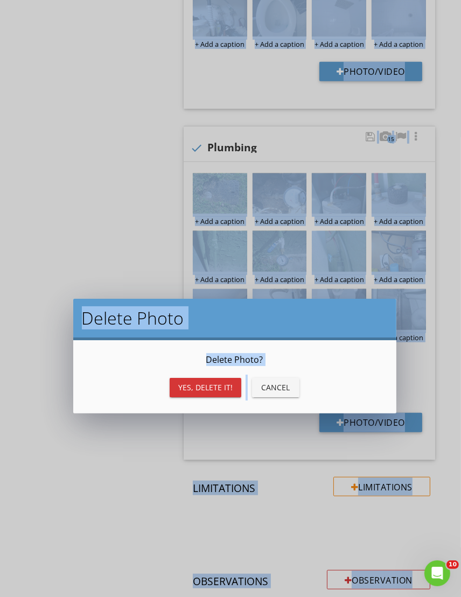
click at [299, 357] on div "Delete Photo Delete Photo ? Yes, Delete it! Cancel" at bounding box center [230, 298] width 461 height 597
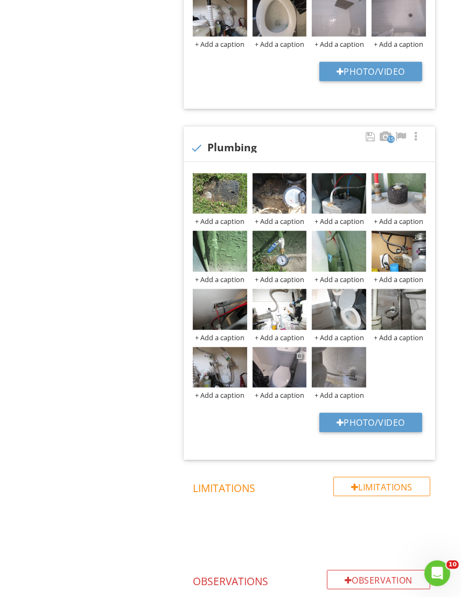
click at [299, 356] on div at bounding box center [299, 355] width 7 height 9
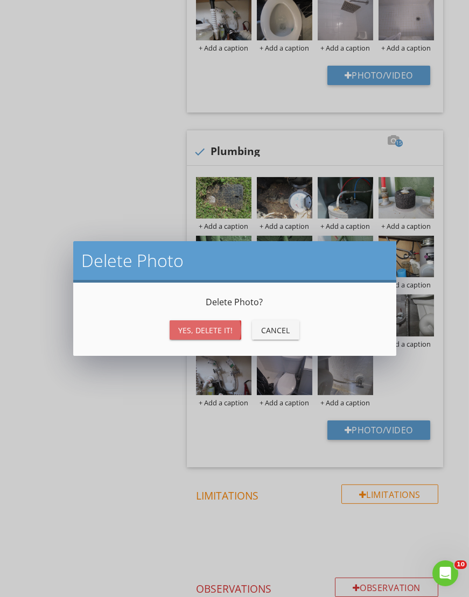
click at [201, 326] on div "Yes, Delete it!" at bounding box center [205, 329] width 54 height 11
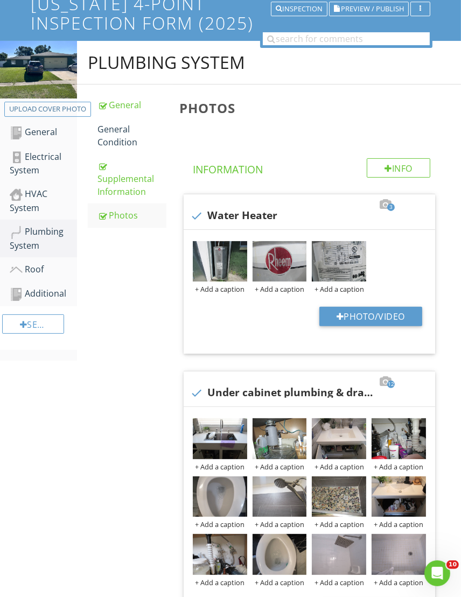
scroll to position [0, 0]
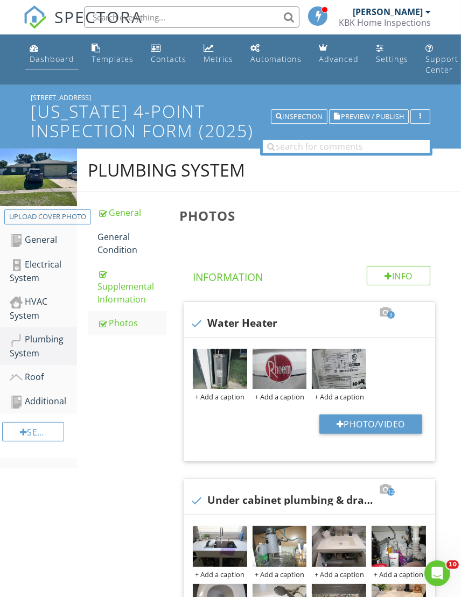
click at [57, 55] on div "Dashboard" at bounding box center [52, 59] width 45 height 10
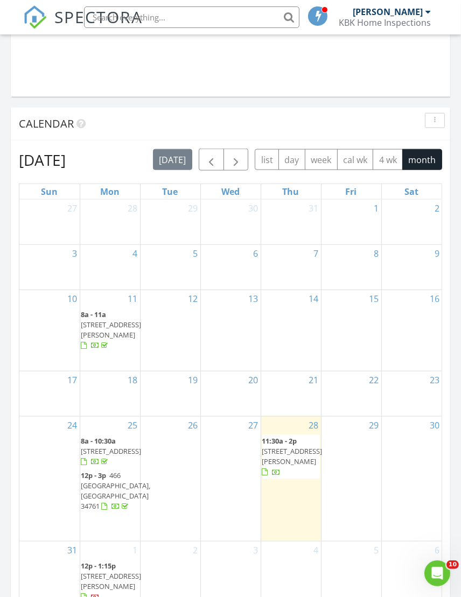
scroll to position [1076, 0]
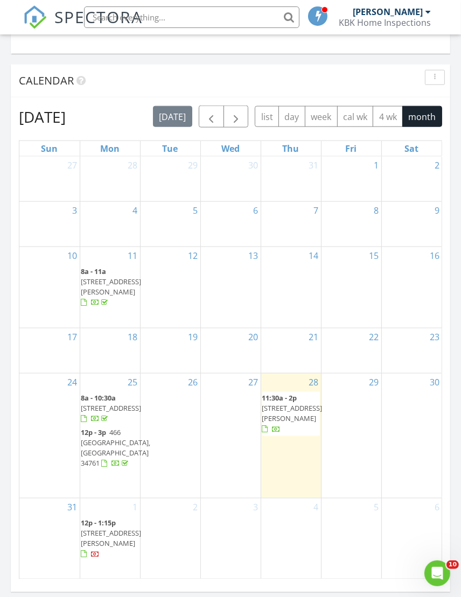
click at [284, 404] on span "1011 Cornwall Ct, Brandon 33510" at bounding box center [292, 413] width 60 height 20
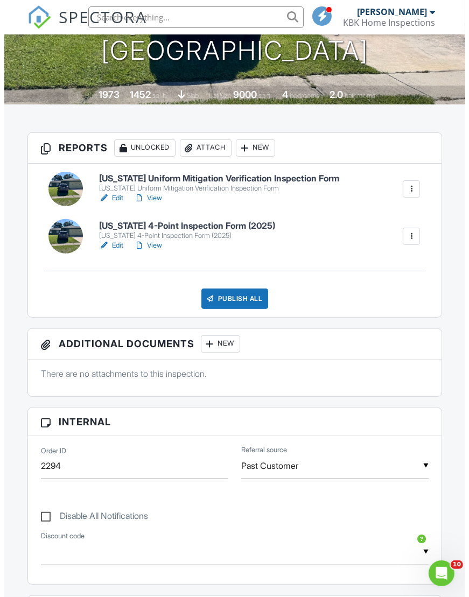
scroll to position [215, 0]
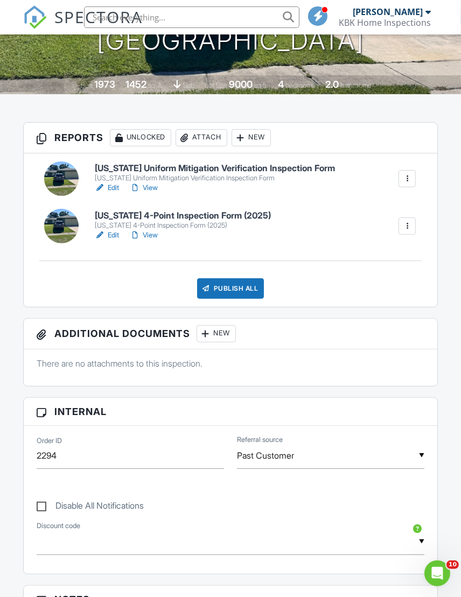
click at [212, 134] on div "Attach" at bounding box center [201, 137] width 52 height 17
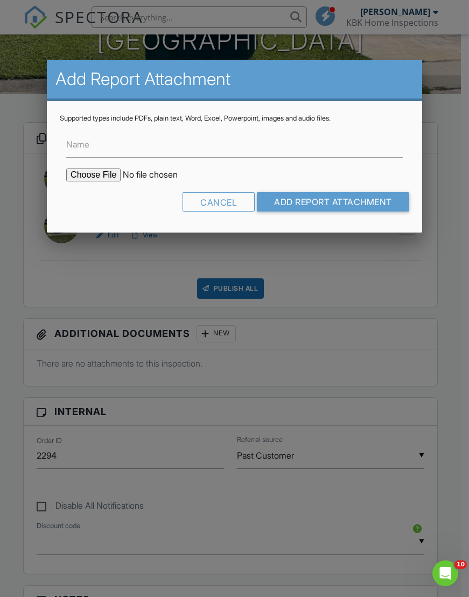
click at [97, 168] on input "file" at bounding box center [157, 174] width 183 height 13
type input "C:\fakepath\BuildFaxReport_20250827231412785565-XBMK21-766168201.pdf"
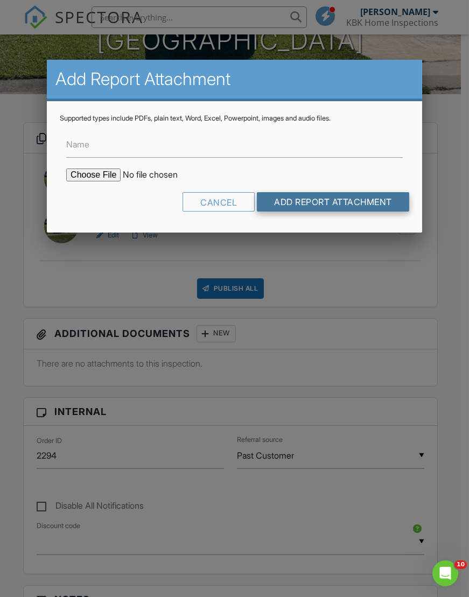
click at [302, 201] on input "Add Report Attachment" at bounding box center [333, 201] width 152 height 19
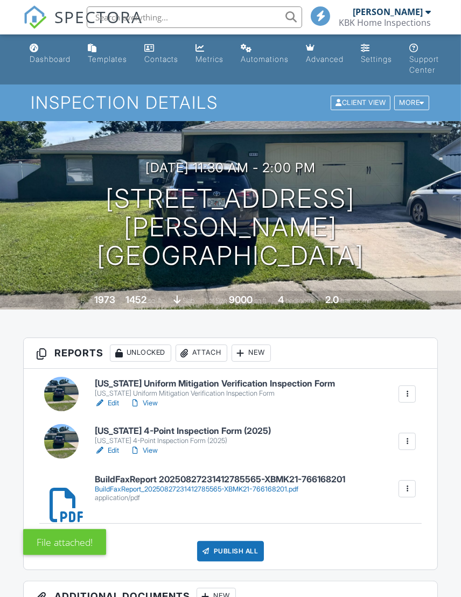
click at [201, 351] on div "Attach" at bounding box center [201, 352] width 52 height 17
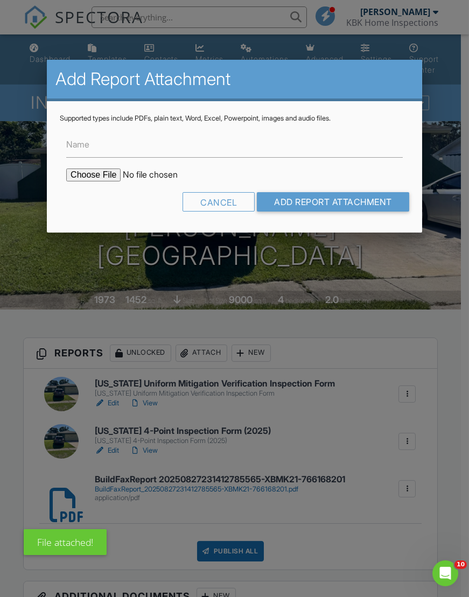
click at [93, 172] on input "file" at bounding box center [157, 174] width 183 height 13
type input "C:\fakepath\BuildFaxReport_20250827231551790332-4LEPAJ-766168297.pdf"
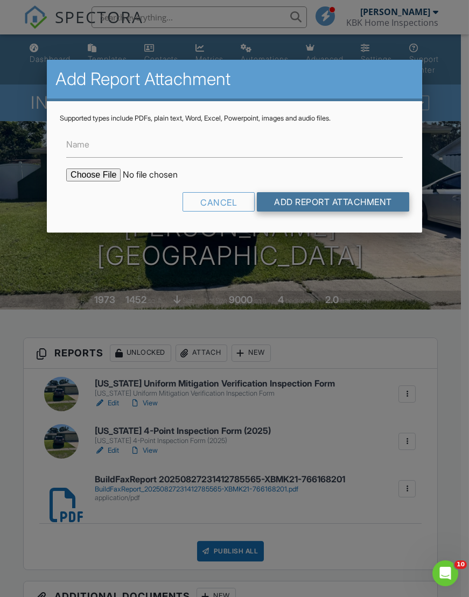
click at [298, 197] on input "Add Report Attachment" at bounding box center [333, 201] width 152 height 19
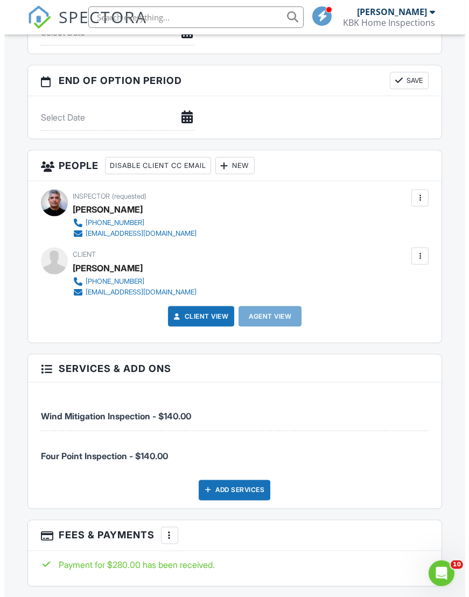
scroll to position [1258, 0]
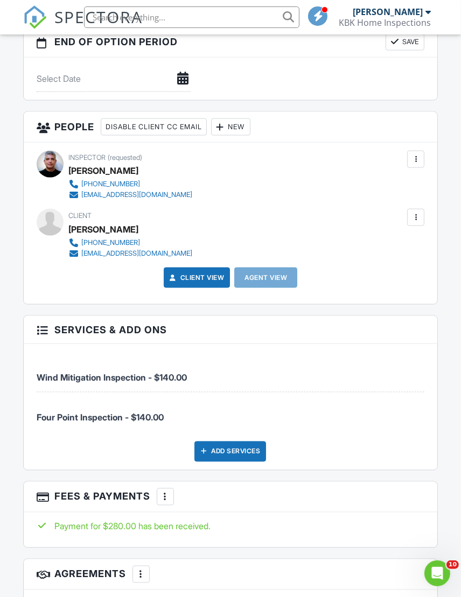
click at [414, 213] on div at bounding box center [415, 217] width 11 height 11
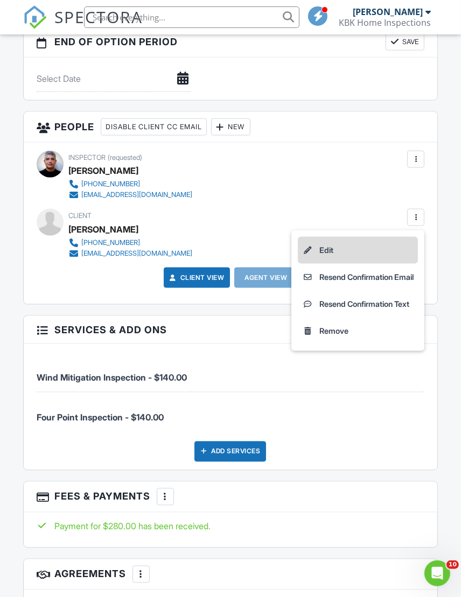
click at [317, 247] on li "Edit" at bounding box center [358, 250] width 120 height 27
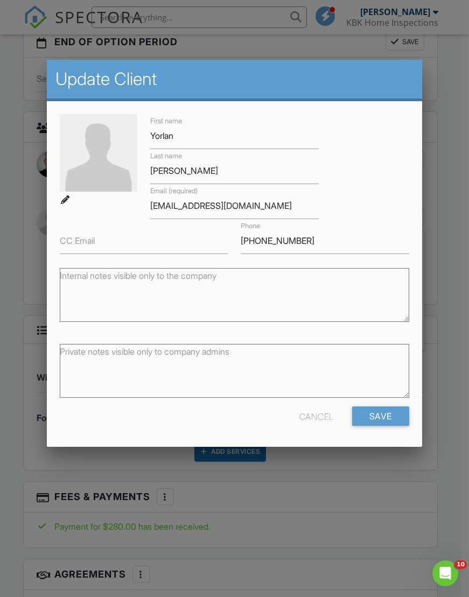
click at [66, 244] on label "CC Email" at bounding box center [77, 241] width 35 height 12
click at [66, 244] on input "CC Email" at bounding box center [144, 241] width 168 height 26
type input "[EMAIL_ADDRESS][DOMAIN_NAME]"
click at [377, 411] on input "Save" at bounding box center [380, 415] width 57 height 19
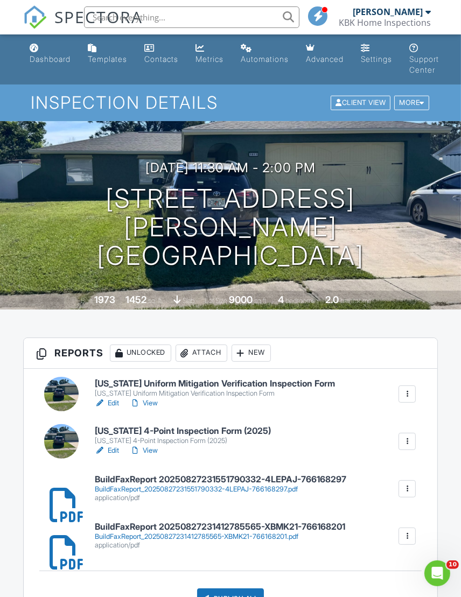
click at [180, 19] on input "text" at bounding box center [191, 17] width 215 height 22
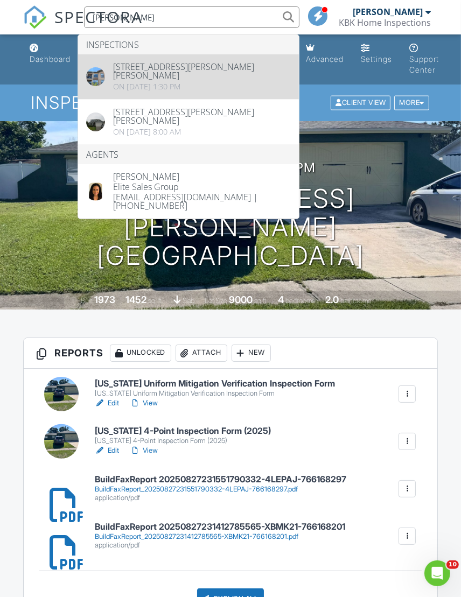
type input "[PERSON_NAME]"
